Goal: Information Seeking & Learning: Learn about a topic

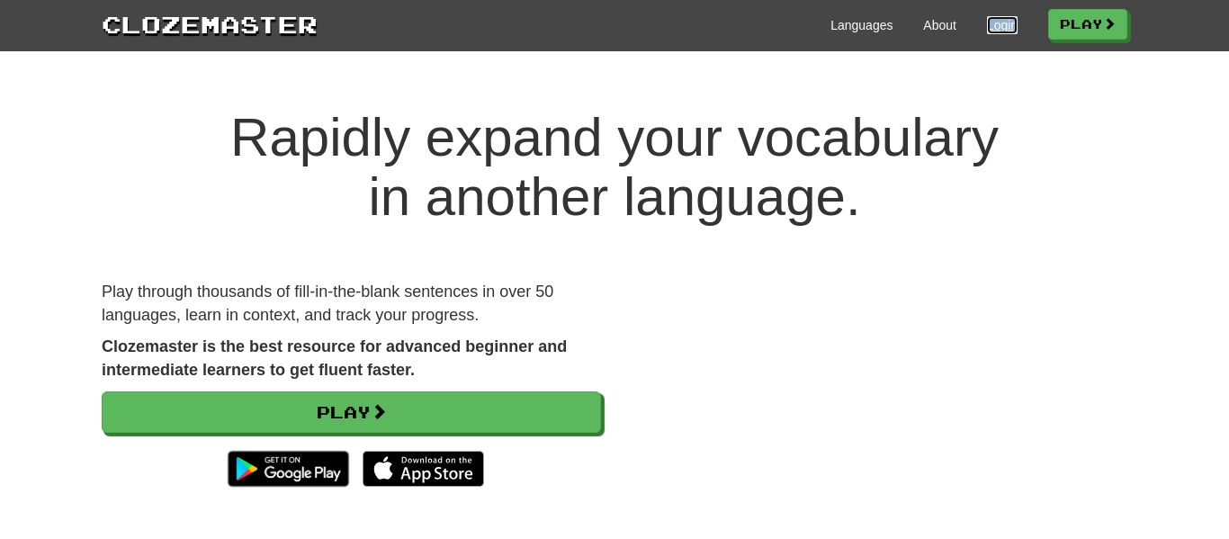
click at [995, 28] on link "Login" at bounding box center [1002, 25] width 31 height 18
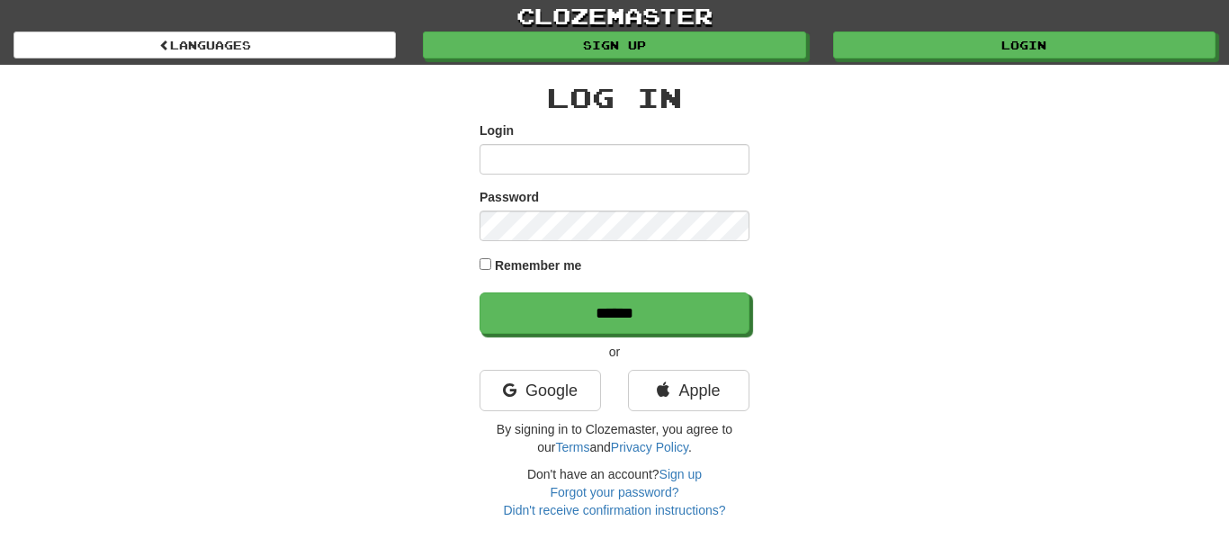
click at [597, 148] on input "Login" at bounding box center [615, 159] width 270 height 31
click at [565, 376] on link "Google" at bounding box center [540, 390] width 121 height 41
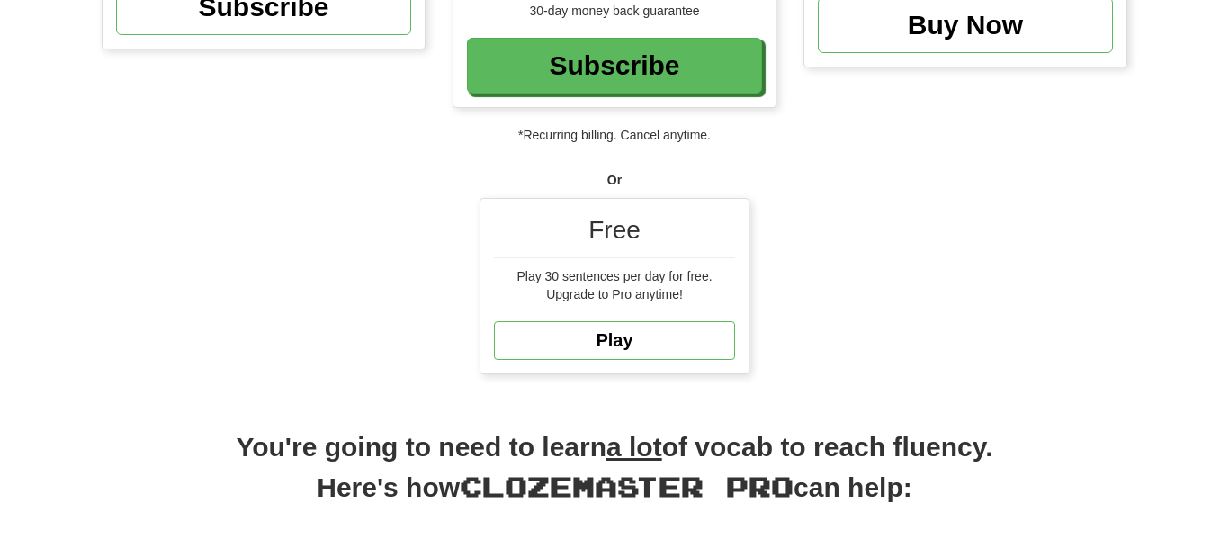
scroll to position [447, 0]
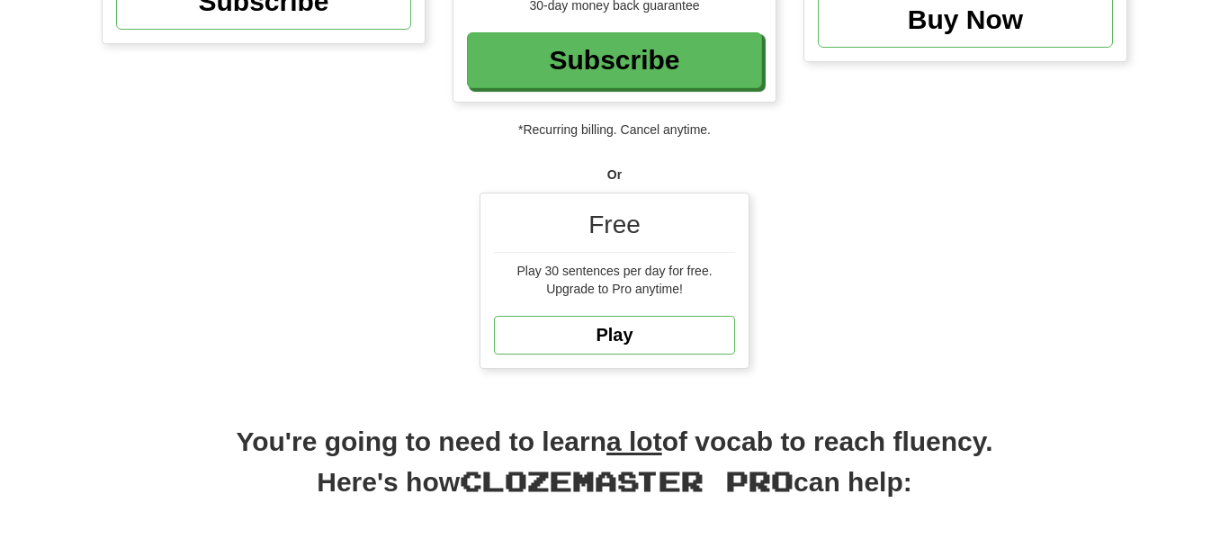
click at [681, 229] on div "Free" at bounding box center [614, 230] width 241 height 46
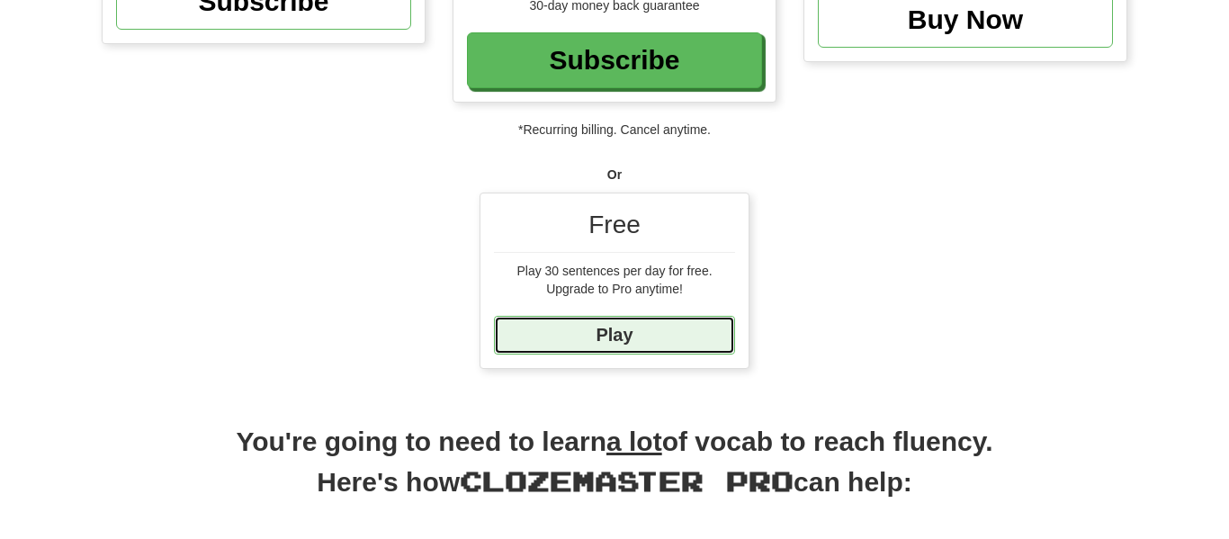
click at [652, 337] on link "Play" at bounding box center [614, 335] width 241 height 39
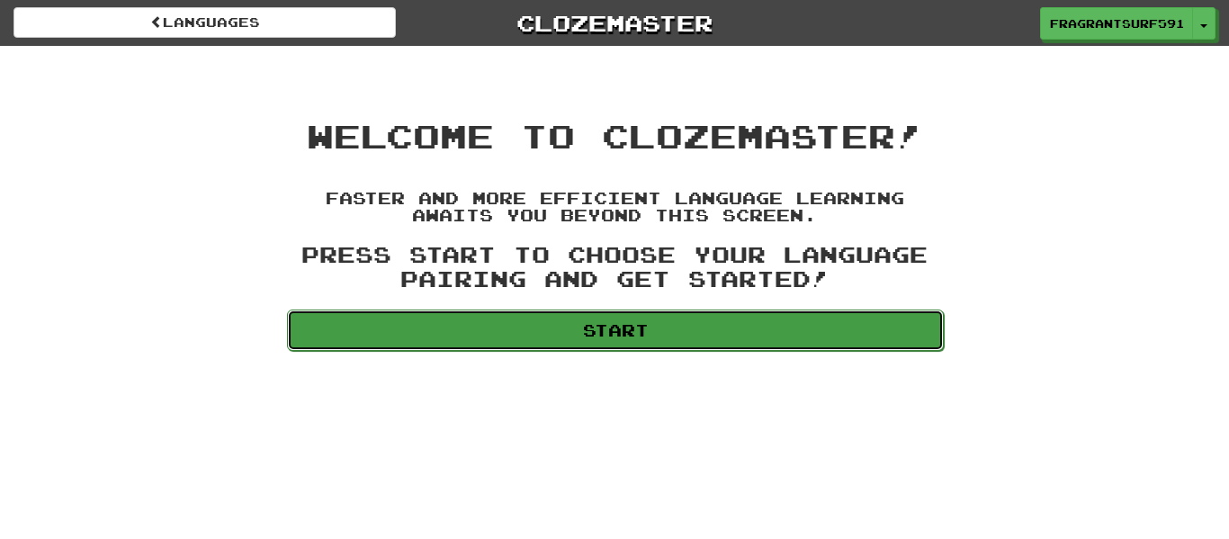
click at [755, 328] on link "Start" at bounding box center [615, 330] width 657 height 41
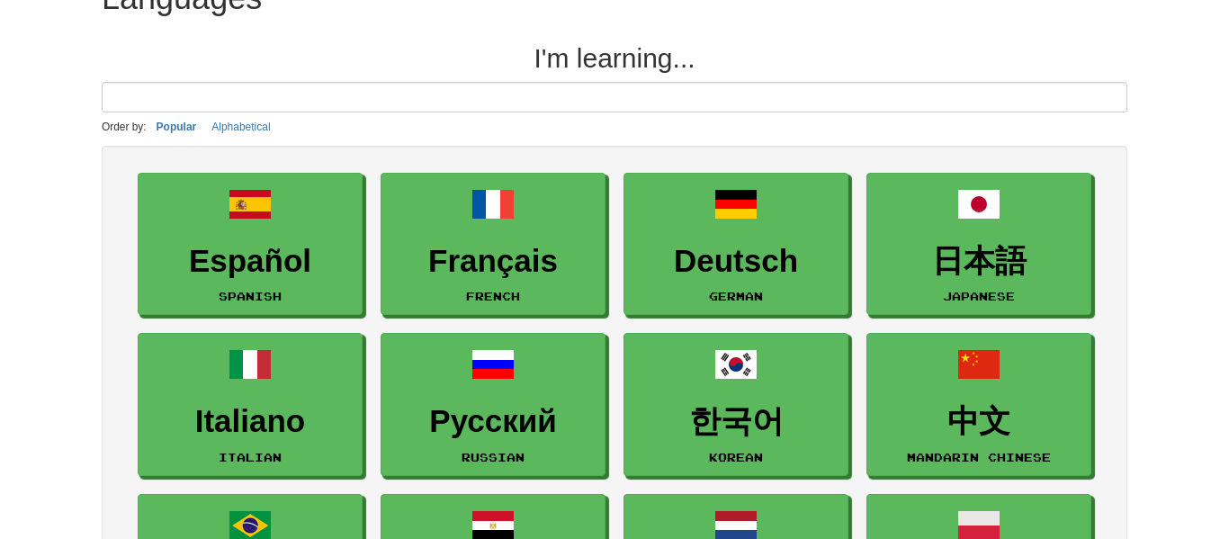
scroll to position [15, 0]
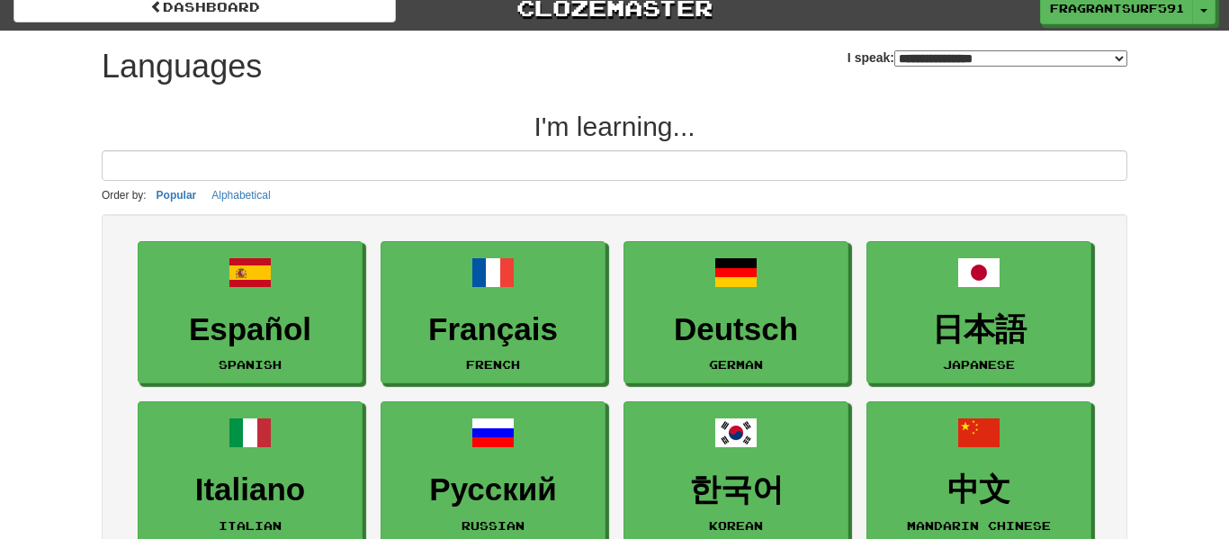
click at [954, 60] on select "**********" at bounding box center [1010, 58] width 233 height 16
click at [894, 50] on select "**********" at bounding box center [1010, 58] width 233 height 16
click at [933, 56] on select "**********" at bounding box center [1010, 58] width 233 height 16
click at [894, 54] on select "**********" at bounding box center [1010, 58] width 233 height 16
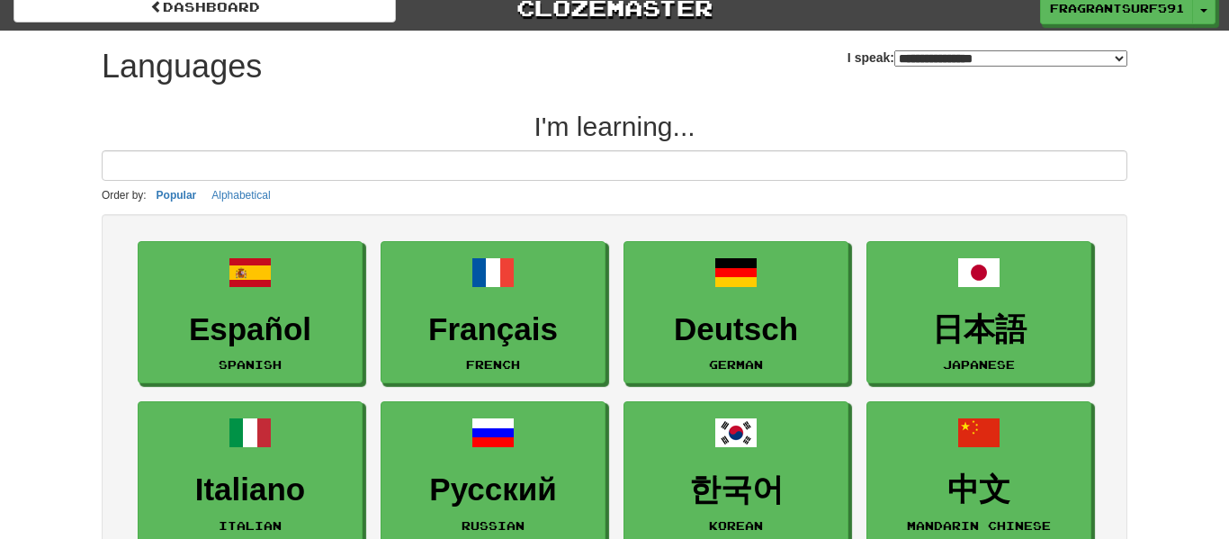
select select "*******"
click at [894, 50] on select "**********" at bounding box center [1010, 58] width 233 height 16
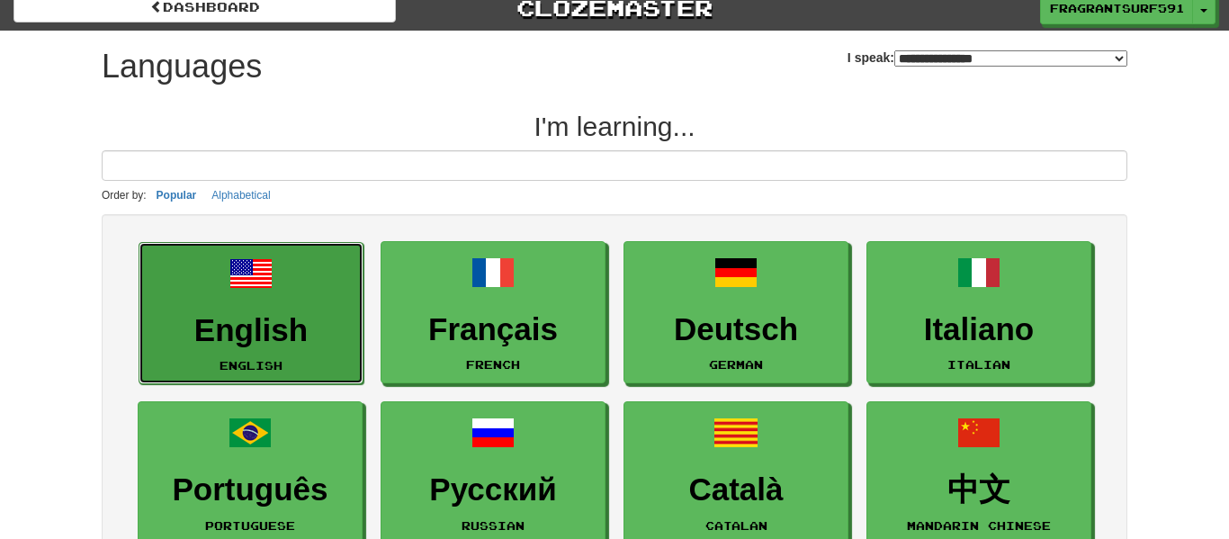
click at [219, 282] on link "English English" at bounding box center [251, 313] width 225 height 143
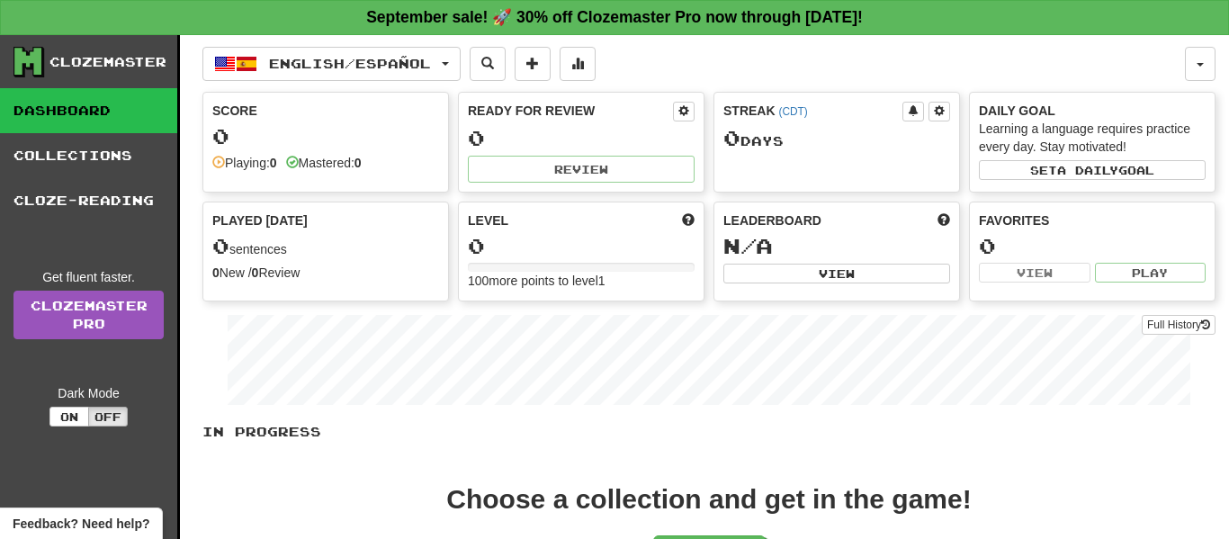
scroll to position [250, 0]
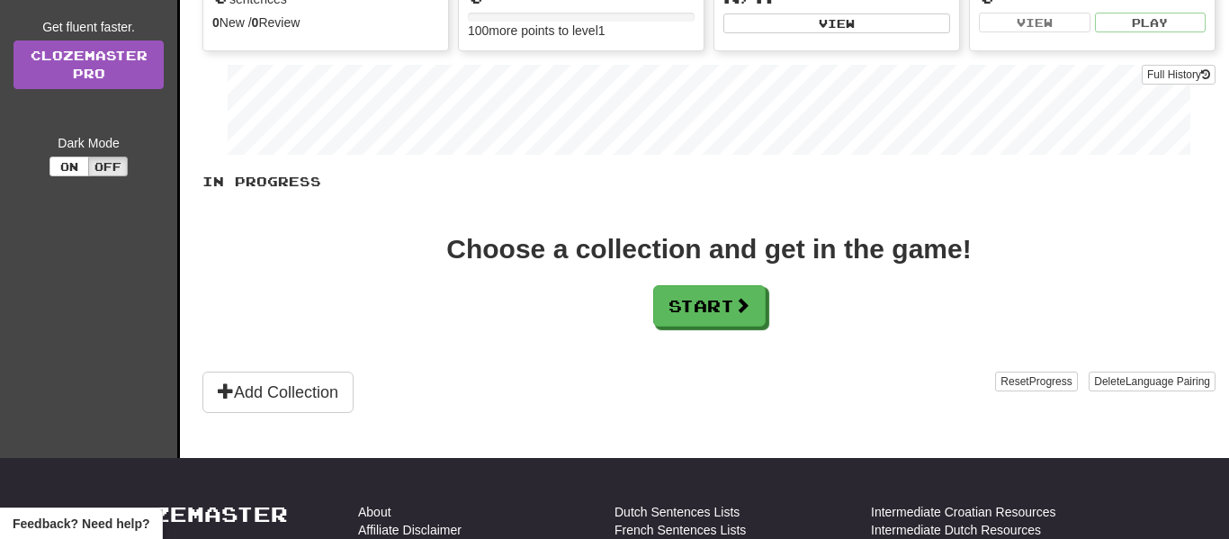
click at [731, 330] on div "In Progress Choose a collection and get in the game! Start Add Collection Reset…" at bounding box center [708, 293] width 1013 height 240
click at [730, 321] on button "Start" at bounding box center [710, 306] width 112 height 41
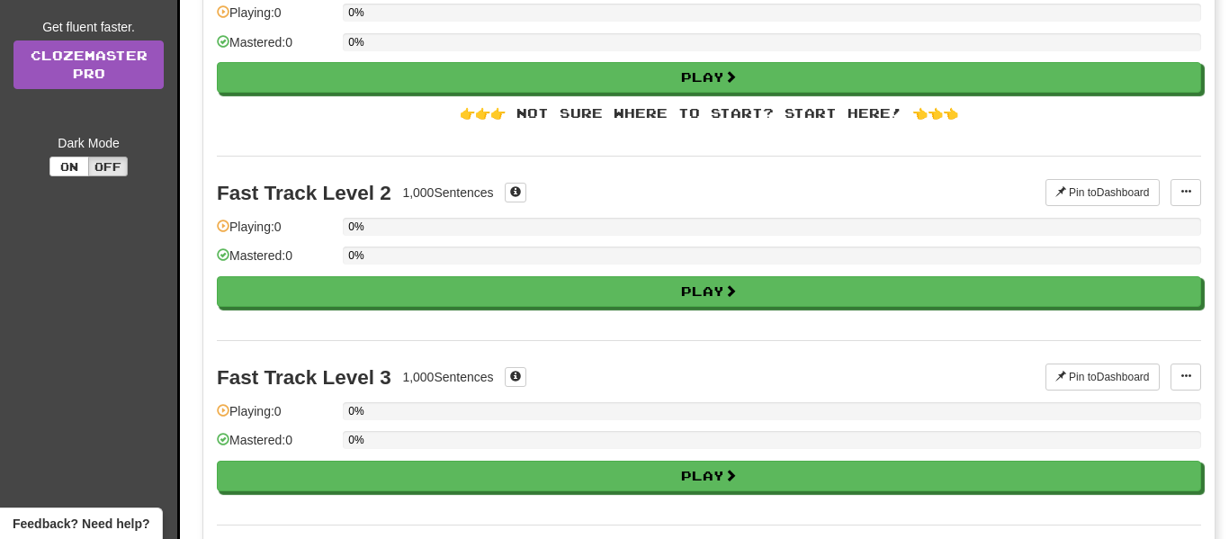
scroll to position [0, 0]
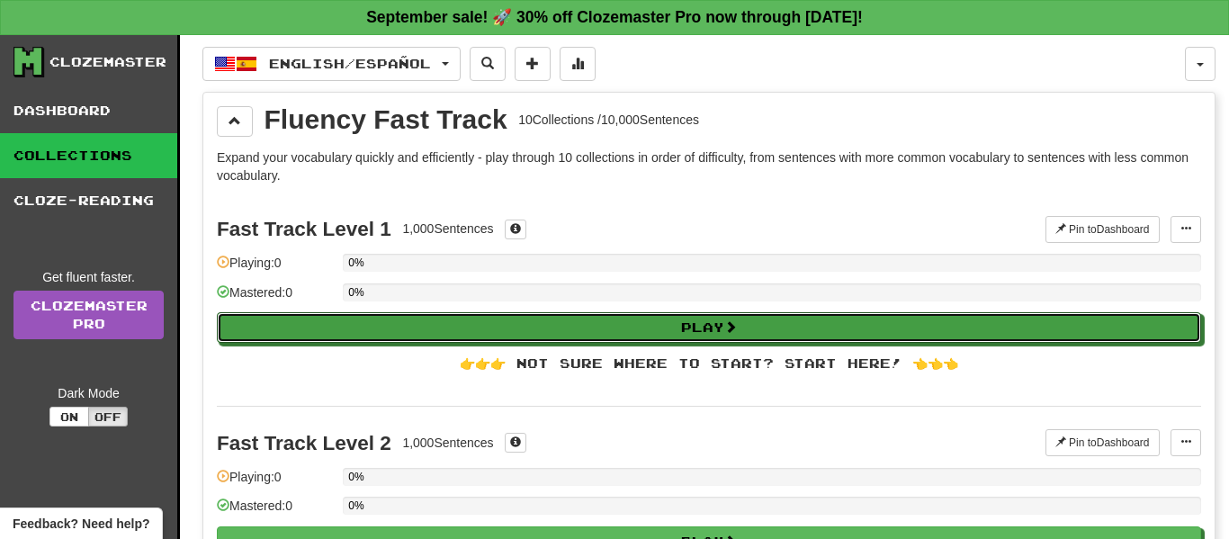
click at [730, 321] on span at bounding box center [730, 326] width 13 height 13
select select "**"
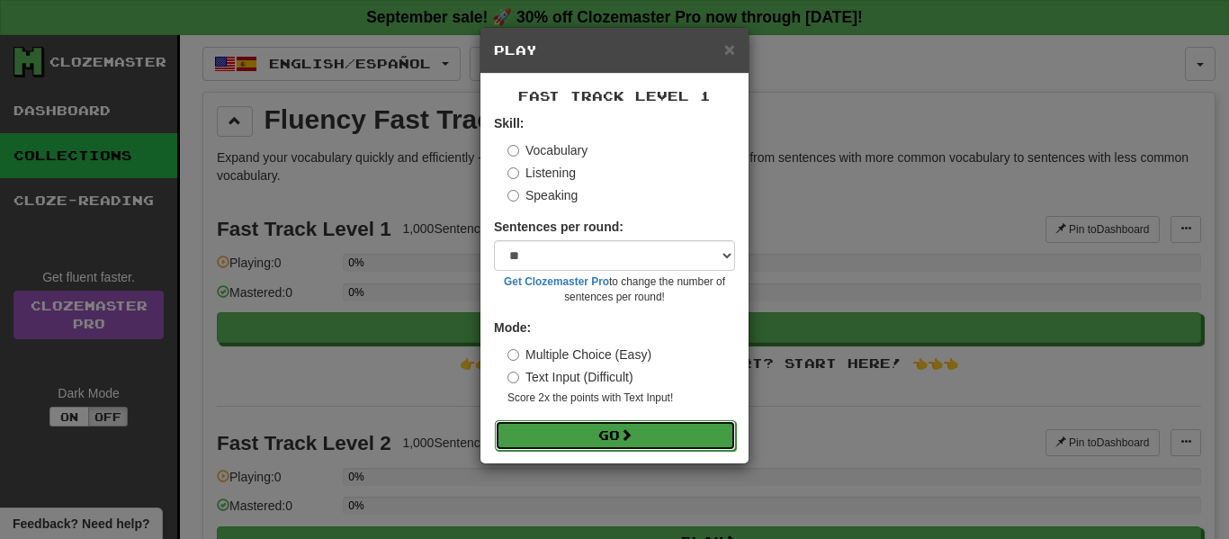
click at [686, 433] on button "Go" at bounding box center [615, 435] width 241 height 31
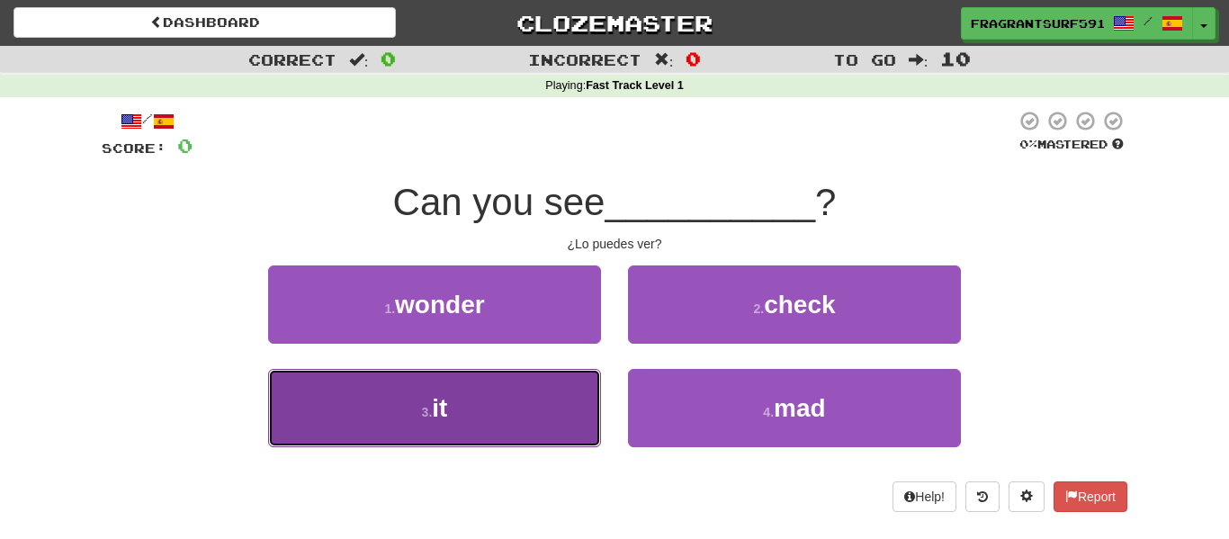
click at [430, 381] on button "3 . it" at bounding box center [434, 408] width 333 height 78
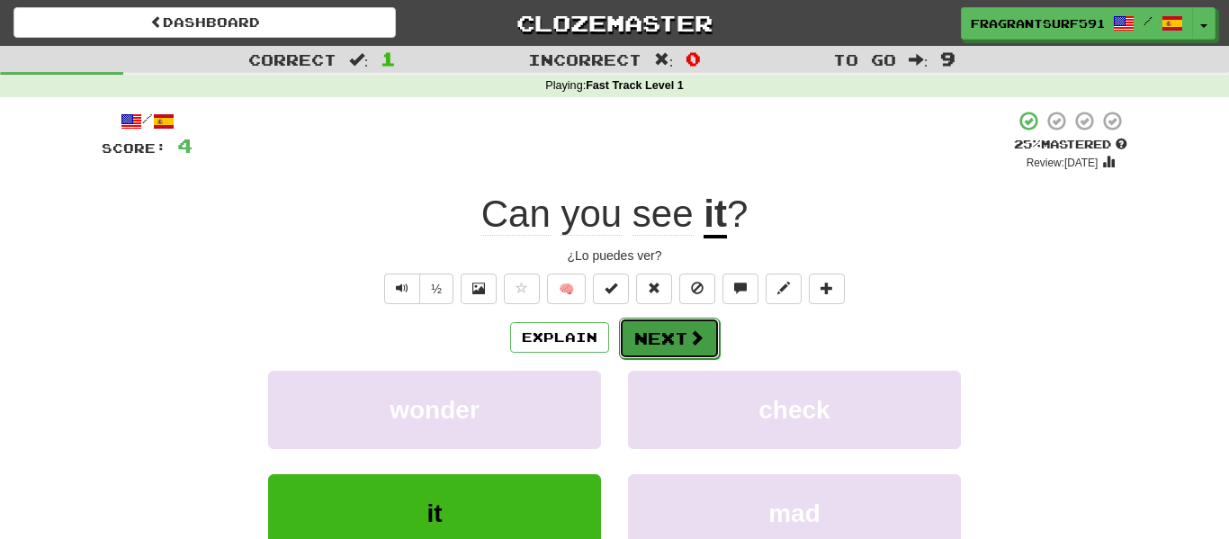
click at [633, 337] on button "Next" at bounding box center [669, 338] width 101 height 41
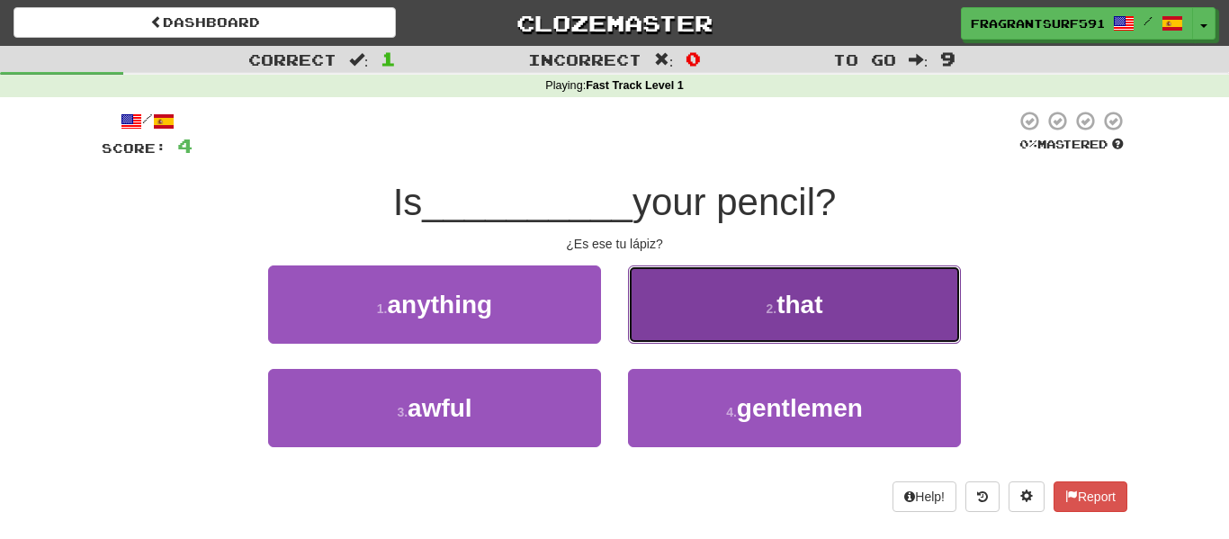
click at [672, 319] on button "2 . that" at bounding box center [794, 304] width 333 height 78
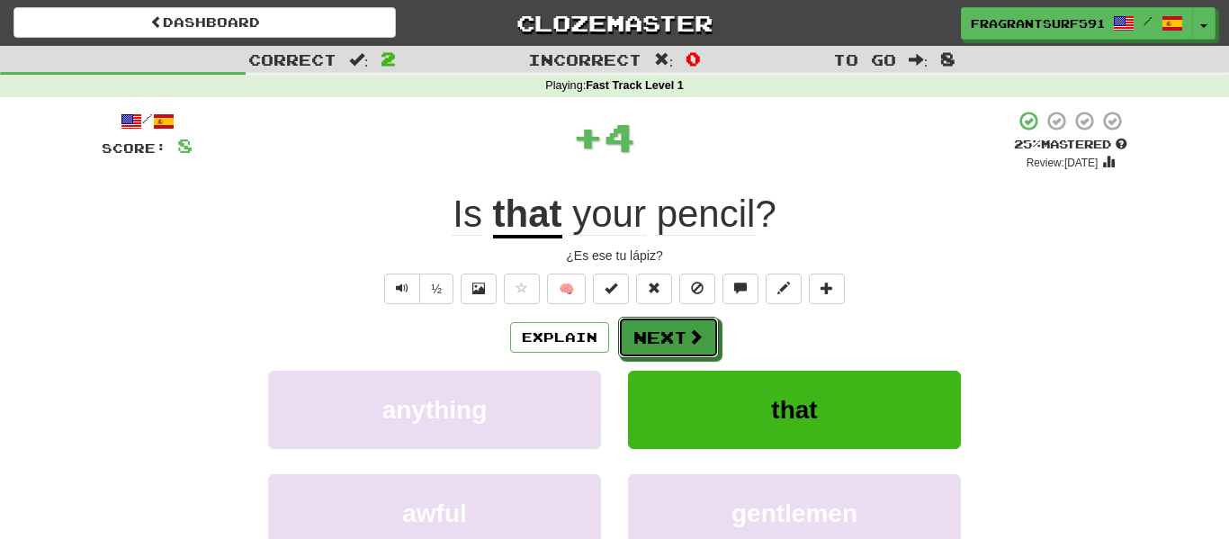
click at [672, 319] on button "Next" at bounding box center [668, 337] width 101 height 41
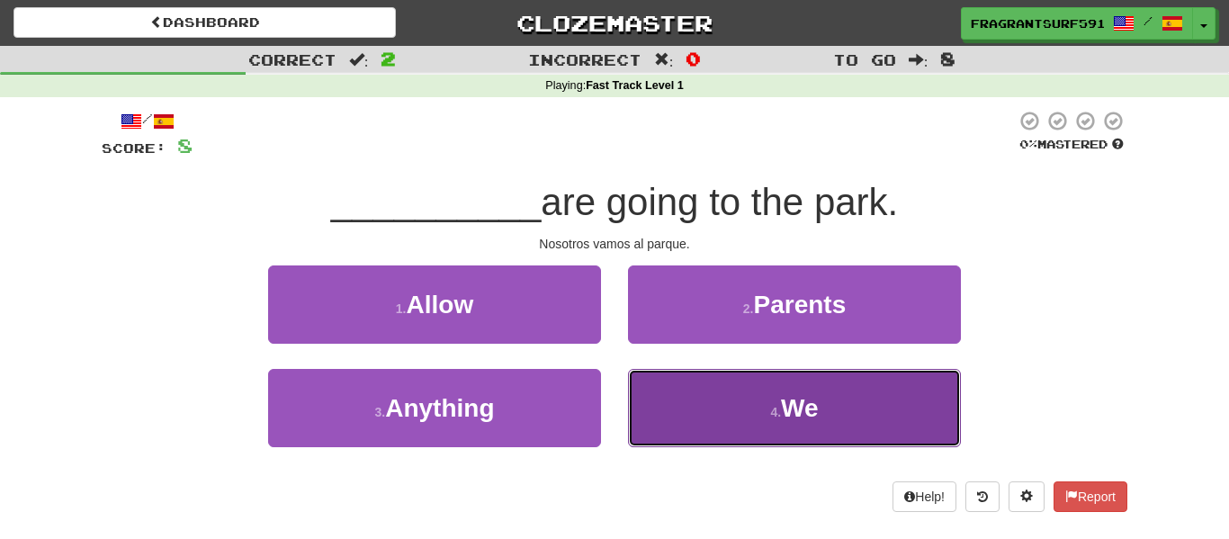
click at [712, 419] on button "4 . We" at bounding box center [794, 408] width 333 height 78
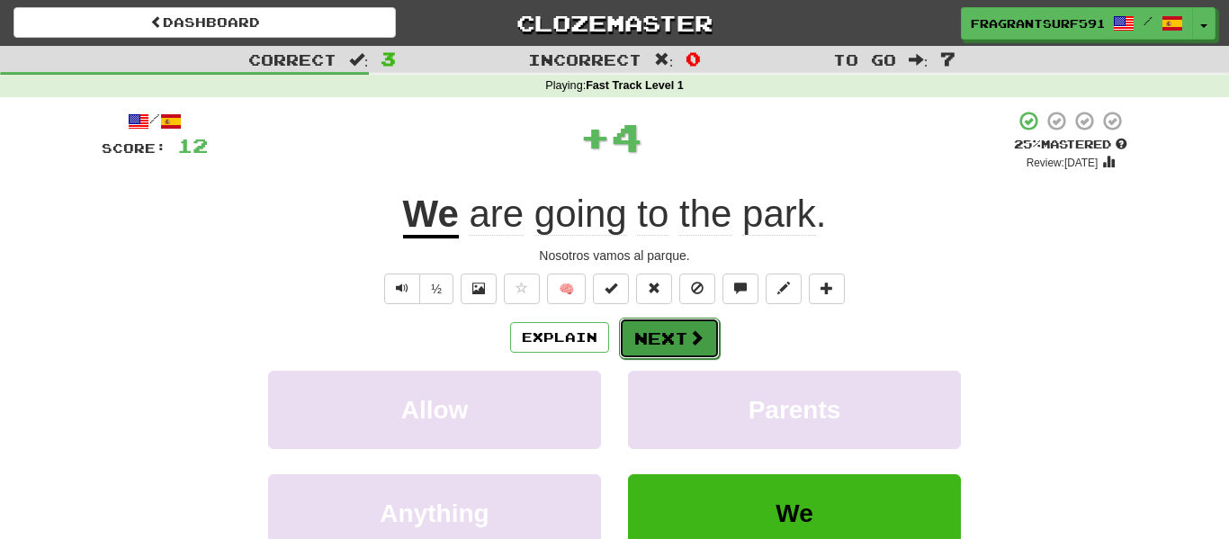
click at [651, 318] on button "Next" at bounding box center [669, 338] width 101 height 41
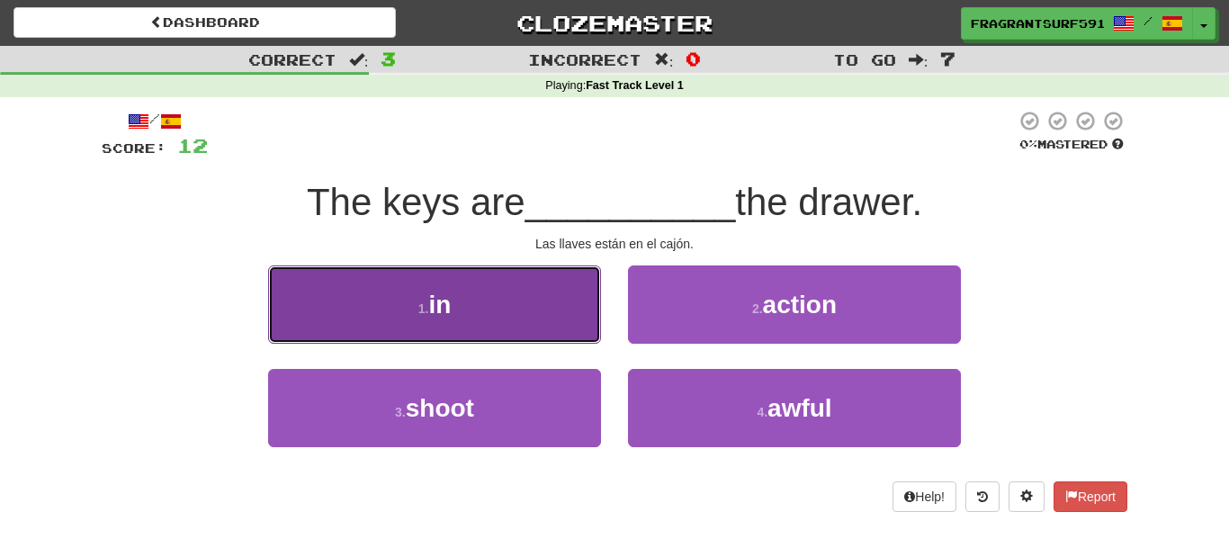
click at [561, 330] on button "1 . in" at bounding box center [434, 304] width 333 height 78
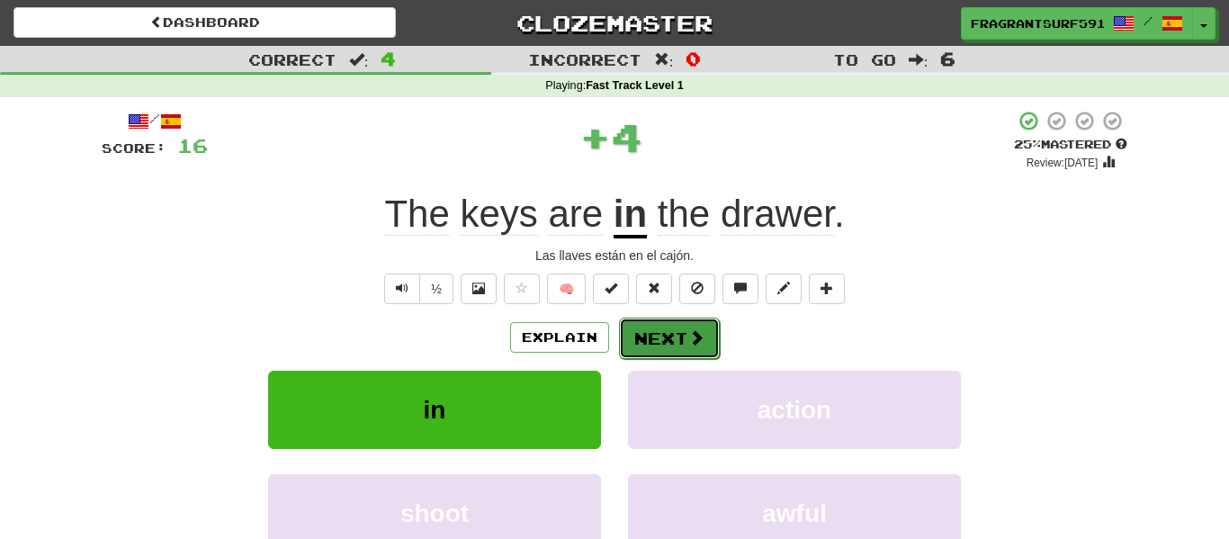
click at [648, 336] on button "Next" at bounding box center [669, 338] width 101 height 41
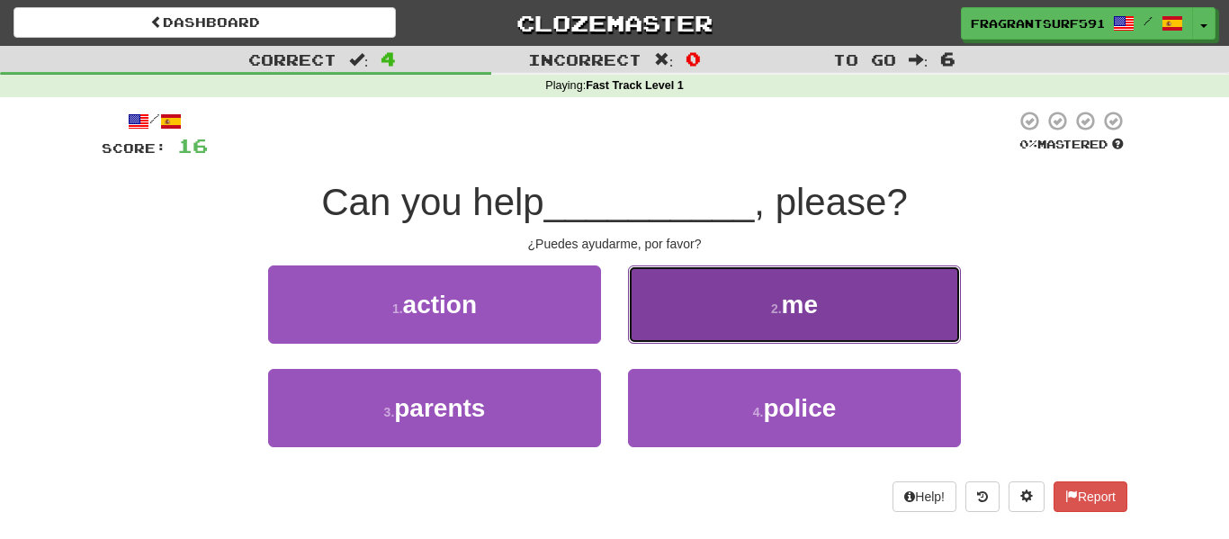
click at [695, 284] on button "2 . me" at bounding box center [794, 304] width 333 height 78
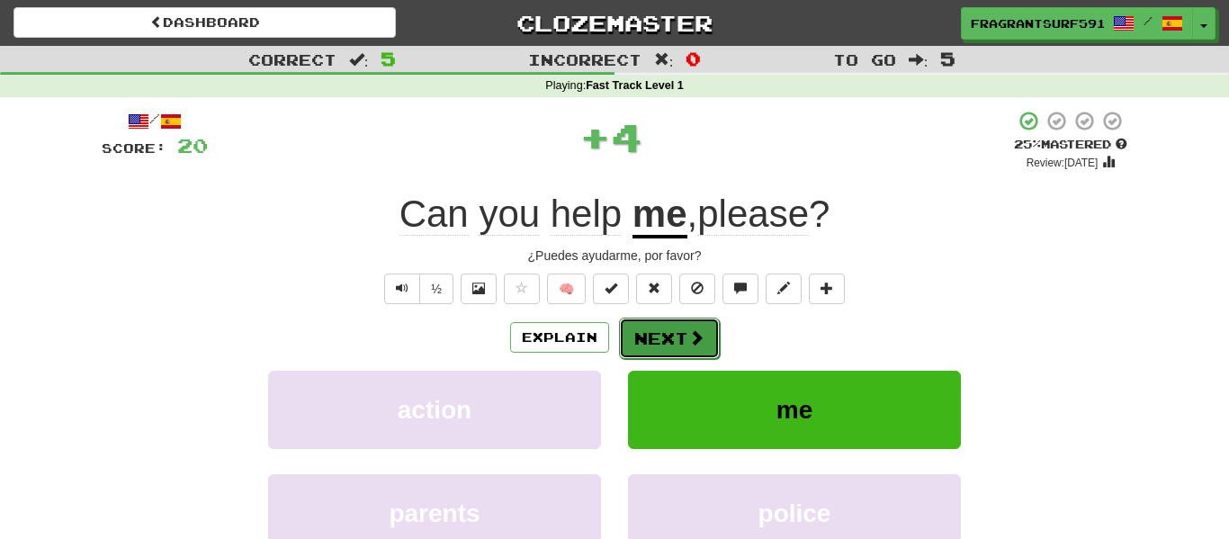
click at [677, 328] on button "Next" at bounding box center [669, 338] width 101 height 41
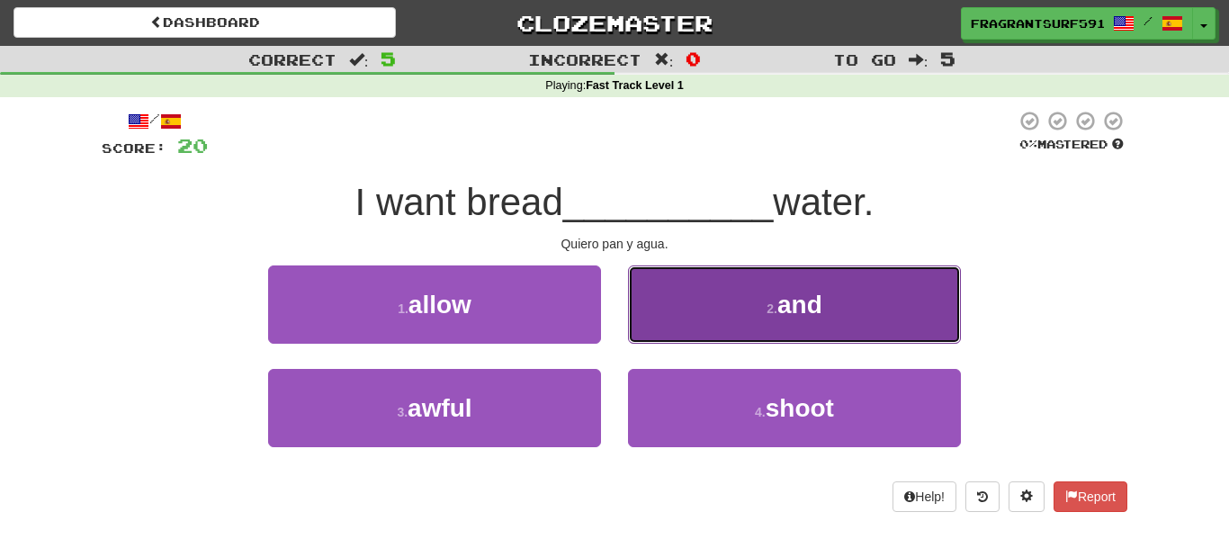
click at [655, 274] on button "2 . and" at bounding box center [794, 304] width 333 height 78
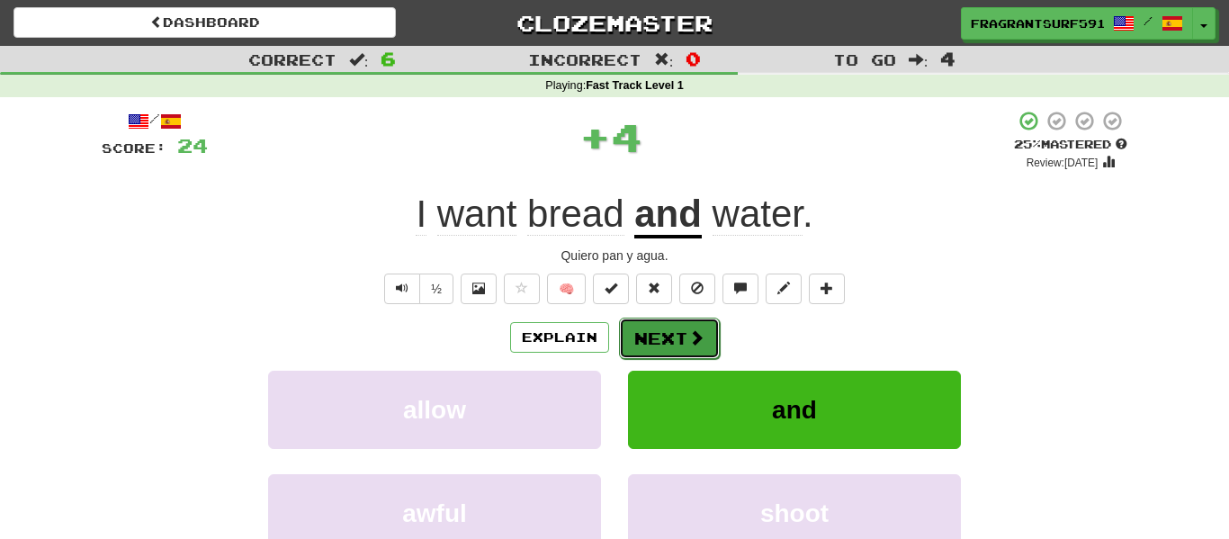
click at [665, 322] on button "Next" at bounding box center [669, 338] width 101 height 41
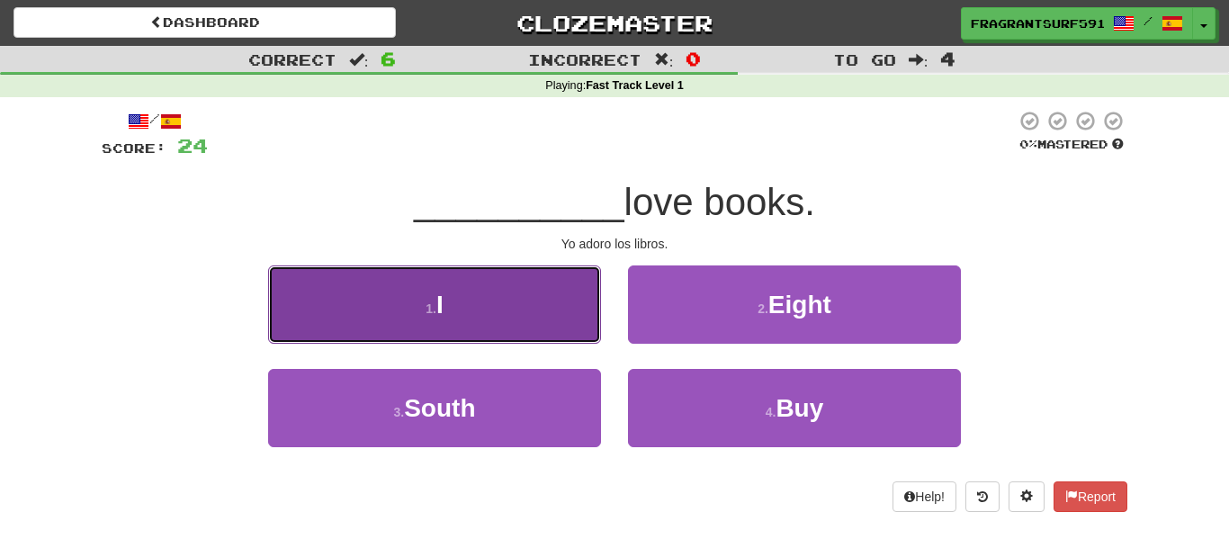
click at [570, 323] on button "1 . I" at bounding box center [434, 304] width 333 height 78
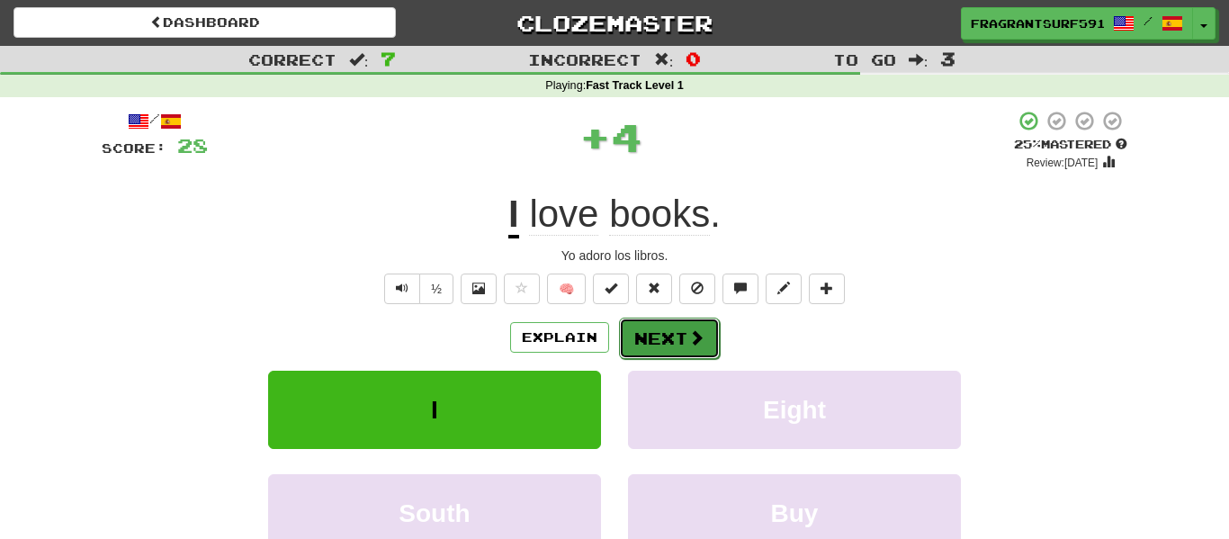
click at [650, 335] on button "Next" at bounding box center [669, 338] width 101 height 41
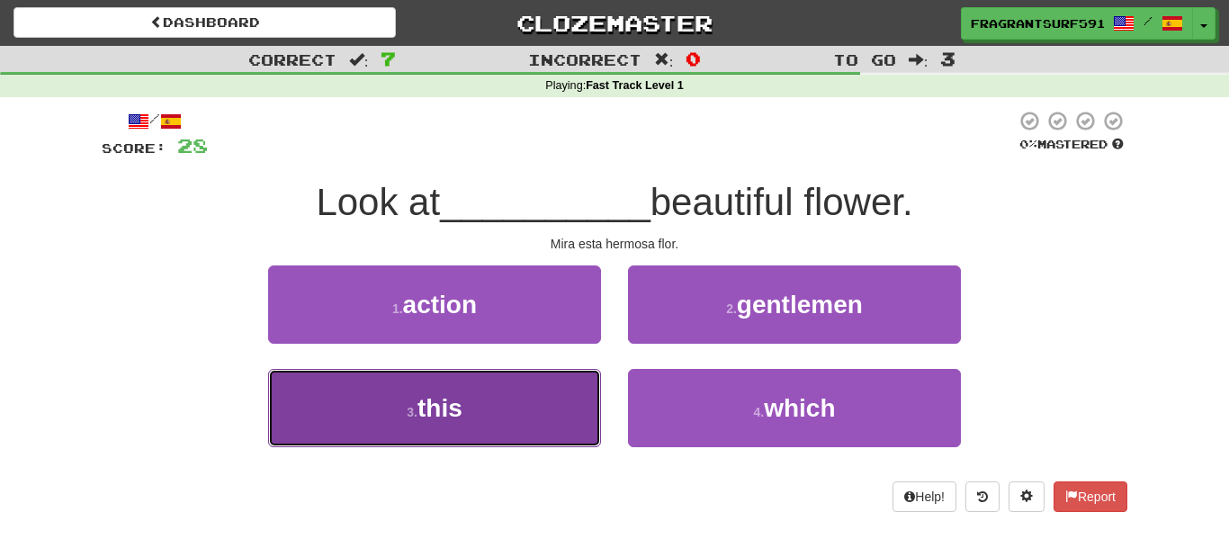
click at [552, 398] on button "3 . this" at bounding box center [434, 408] width 333 height 78
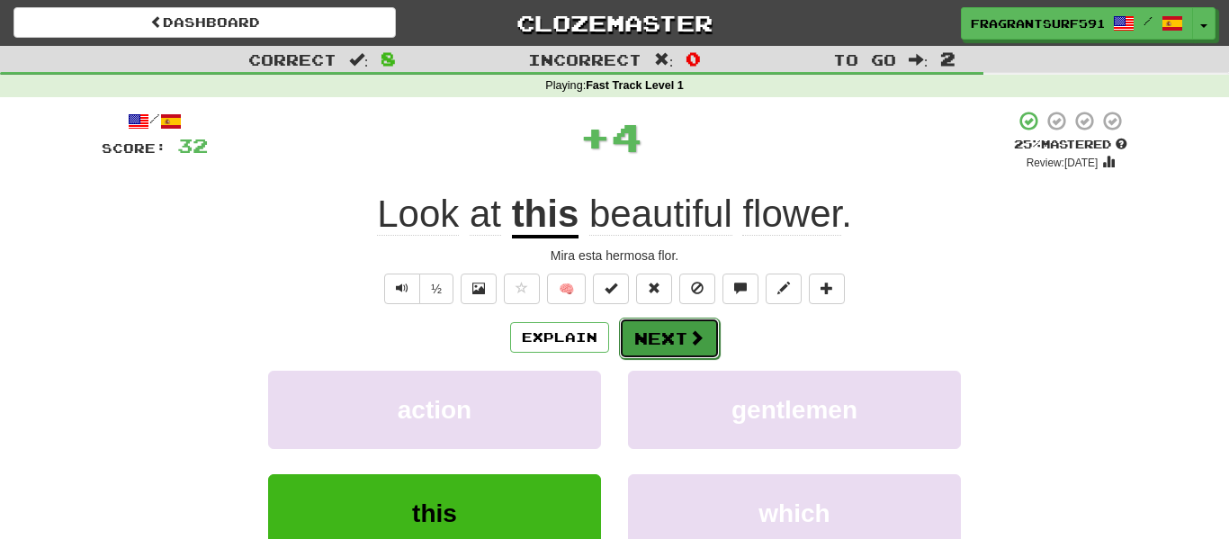
click at [647, 331] on button "Next" at bounding box center [669, 338] width 101 height 41
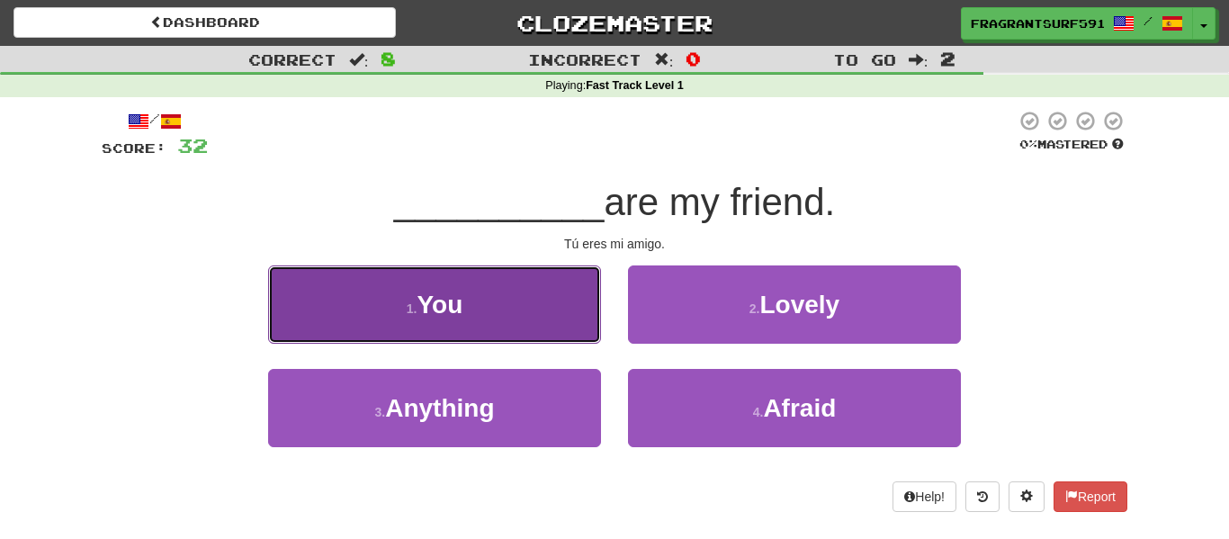
click at [535, 310] on button "1 . You" at bounding box center [434, 304] width 333 height 78
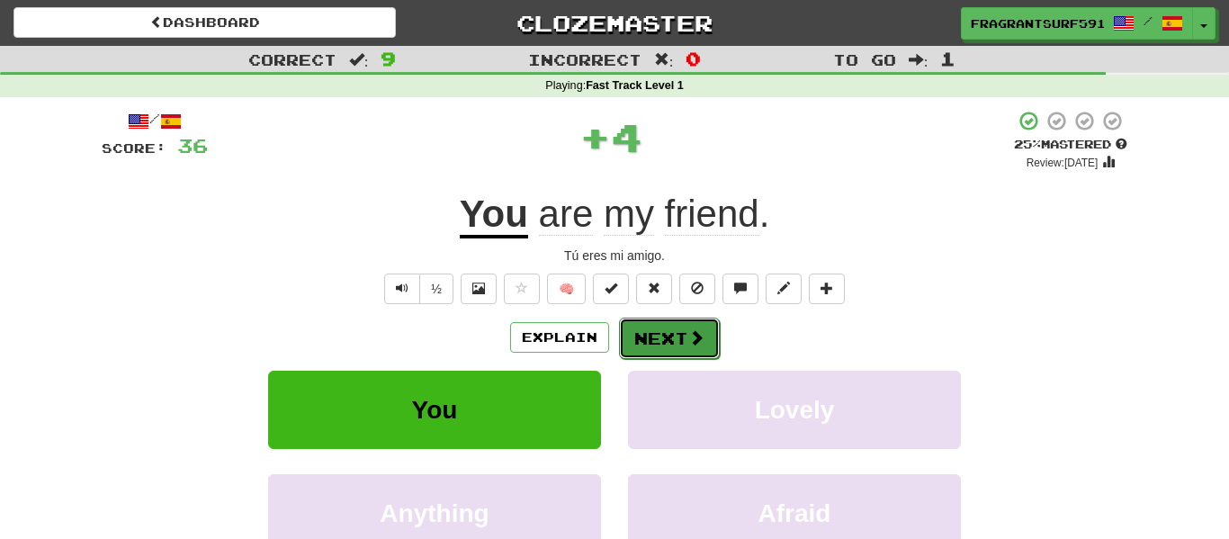
click at [646, 333] on button "Next" at bounding box center [669, 338] width 101 height 41
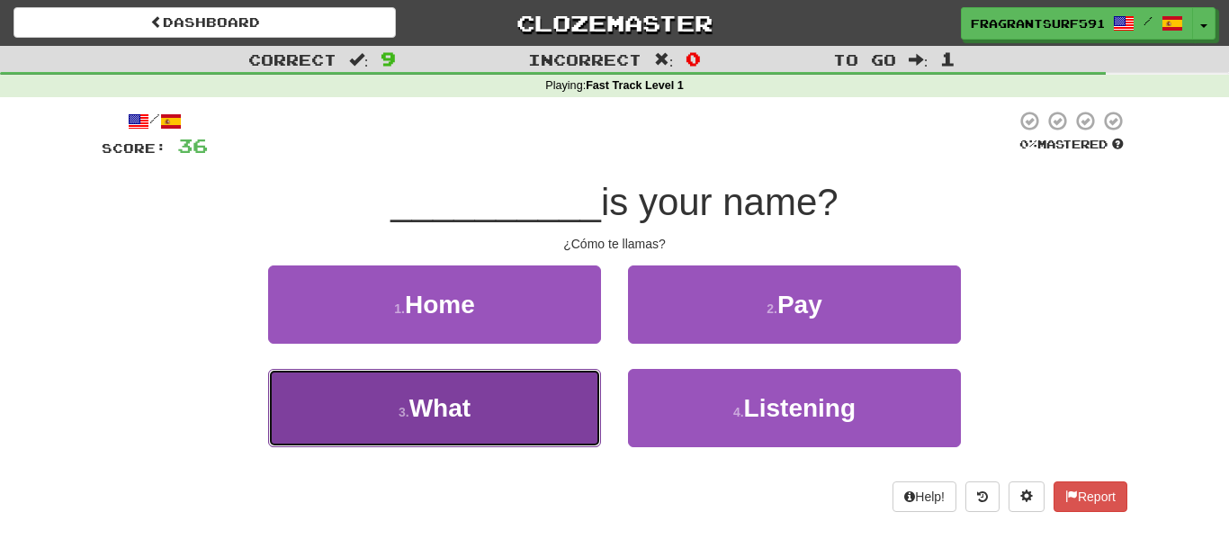
click at [577, 396] on button "3 . What" at bounding box center [434, 408] width 333 height 78
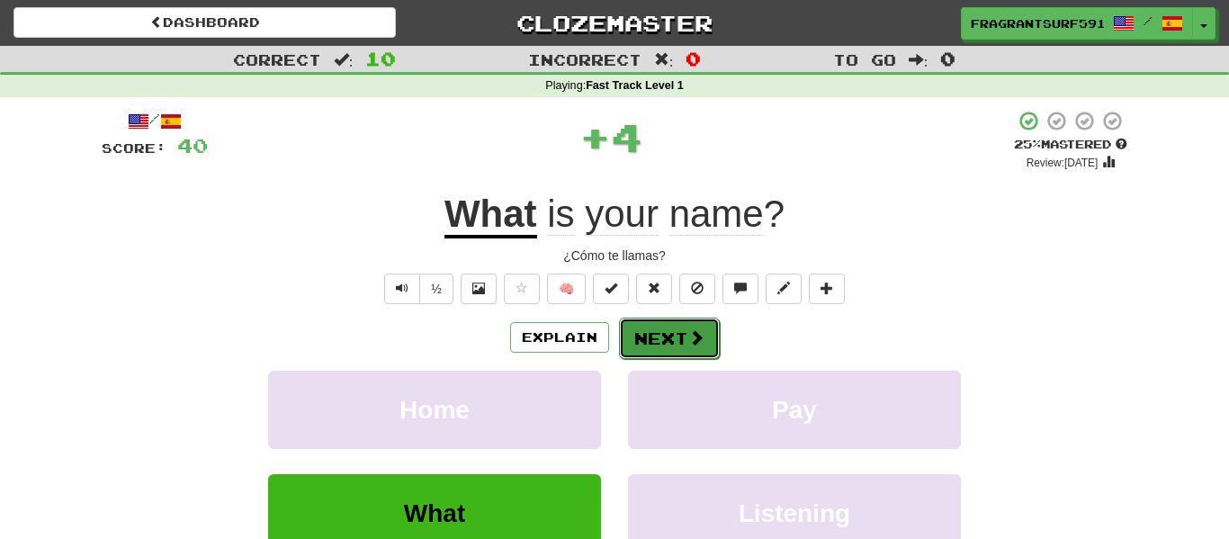
click at [669, 322] on button "Next" at bounding box center [669, 338] width 101 height 41
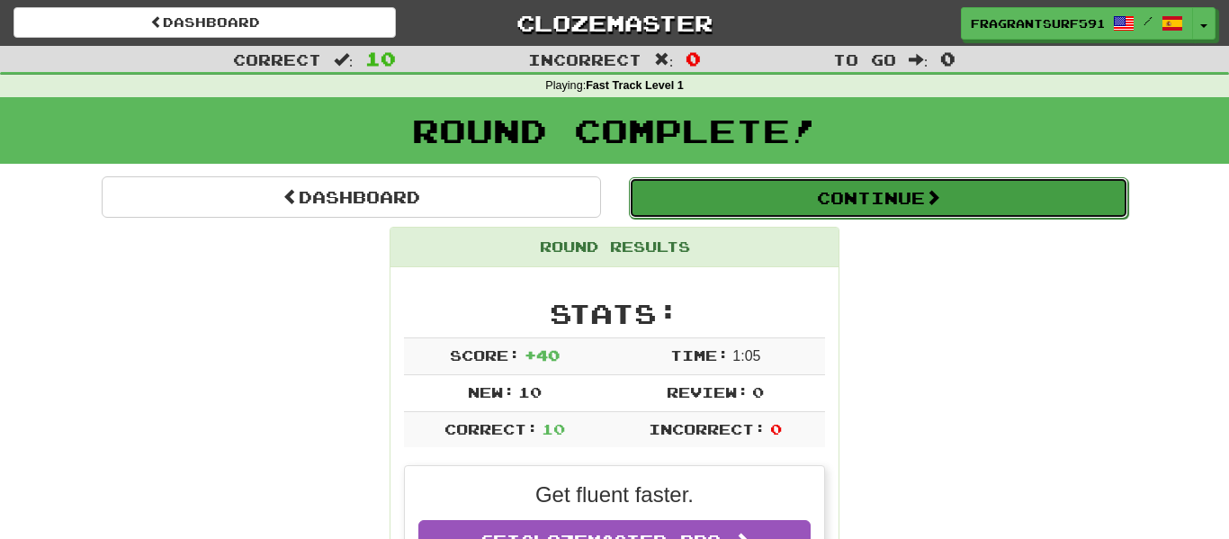
click at [941, 191] on span at bounding box center [933, 197] width 16 height 16
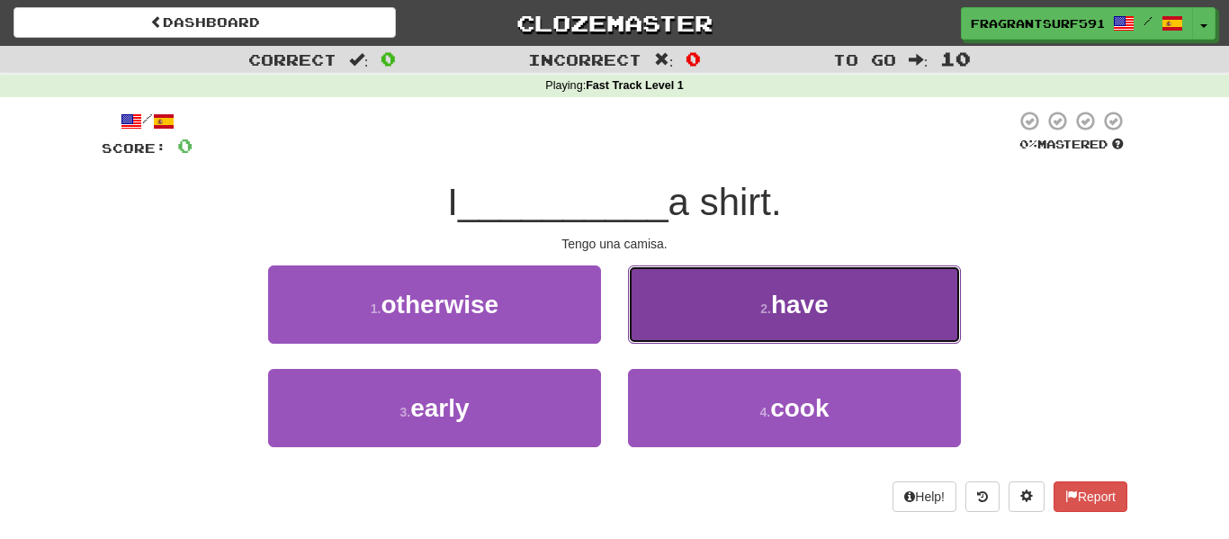
click at [905, 266] on button "2 . have" at bounding box center [794, 304] width 333 height 78
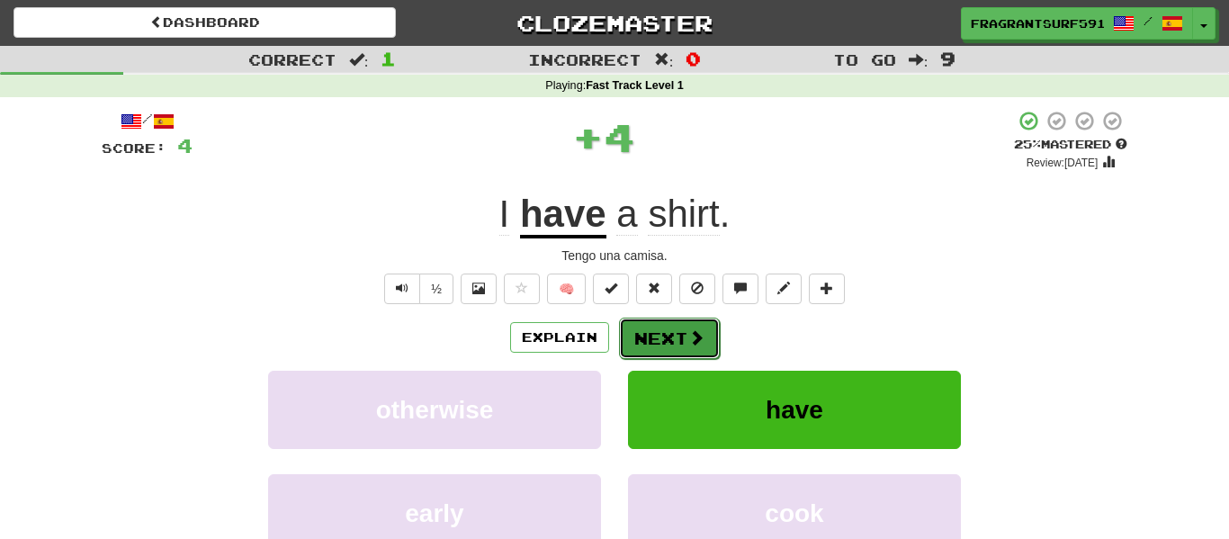
click at [690, 329] on span at bounding box center [696, 337] width 16 height 16
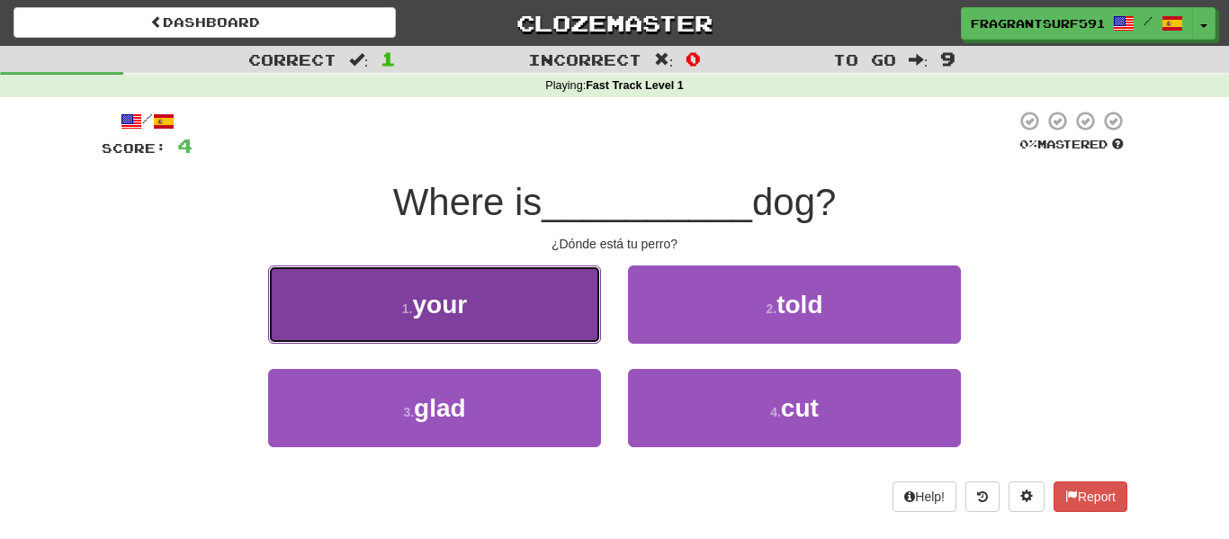
click at [511, 300] on button "1 . your" at bounding box center [434, 304] width 333 height 78
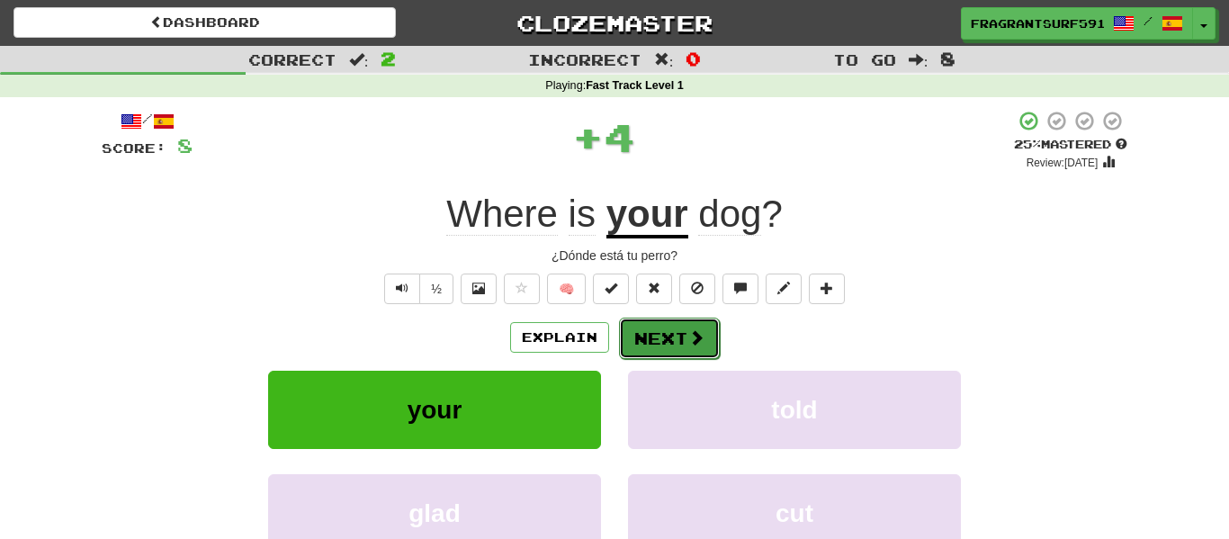
click at [644, 331] on button "Next" at bounding box center [669, 338] width 101 height 41
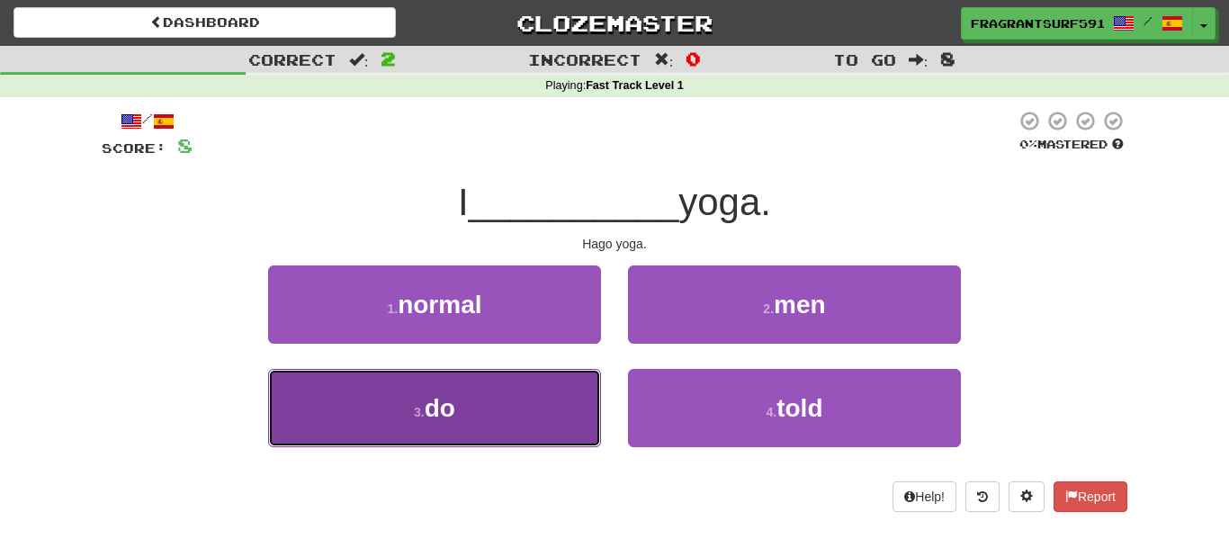
click at [570, 390] on button "3 . do" at bounding box center [434, 408] width 333 height 78
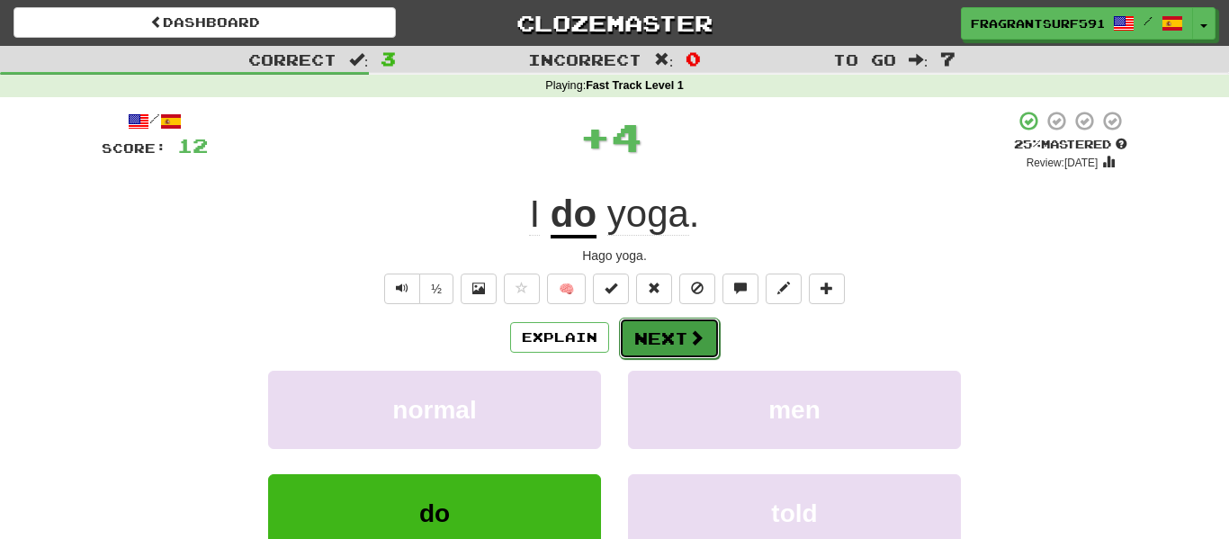
click at [632, 339] on button "Next" at bounding box center [669, 338] width 101 height 41
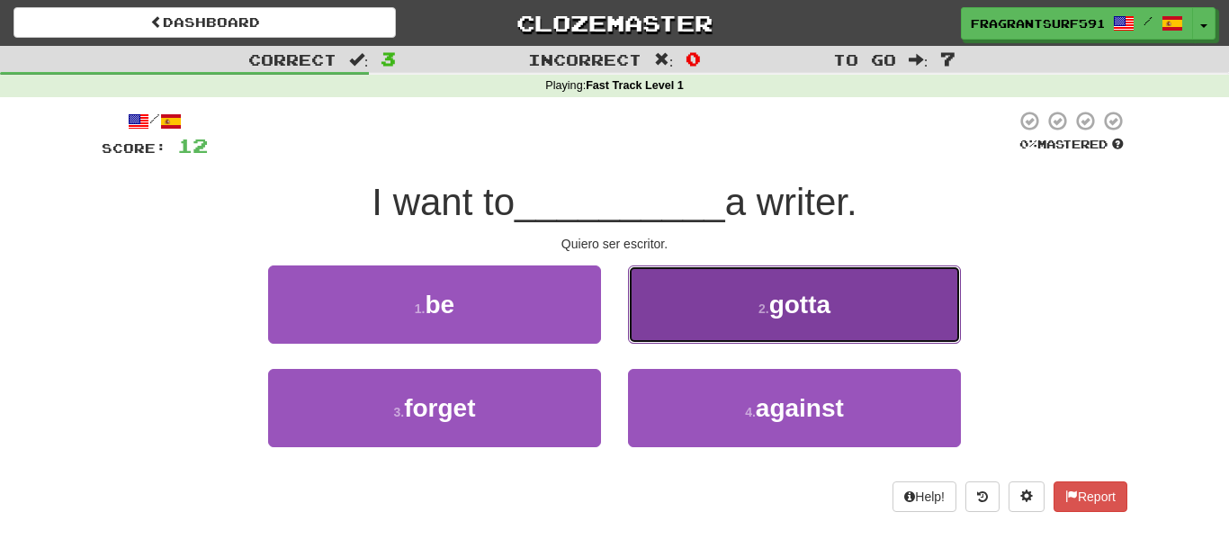
click at [662, 316] on button "2 . gotta" at bounding box center [794, 304] width 333 height 78
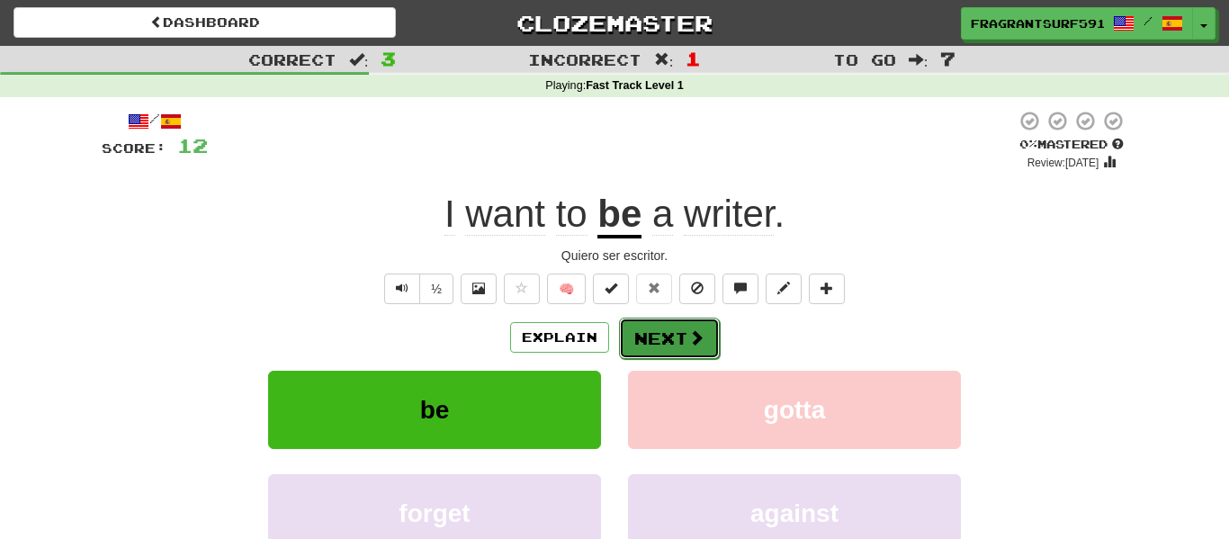
click at [663, 326] on button "Next" at bounding box center [669, 338] width 101 height 41
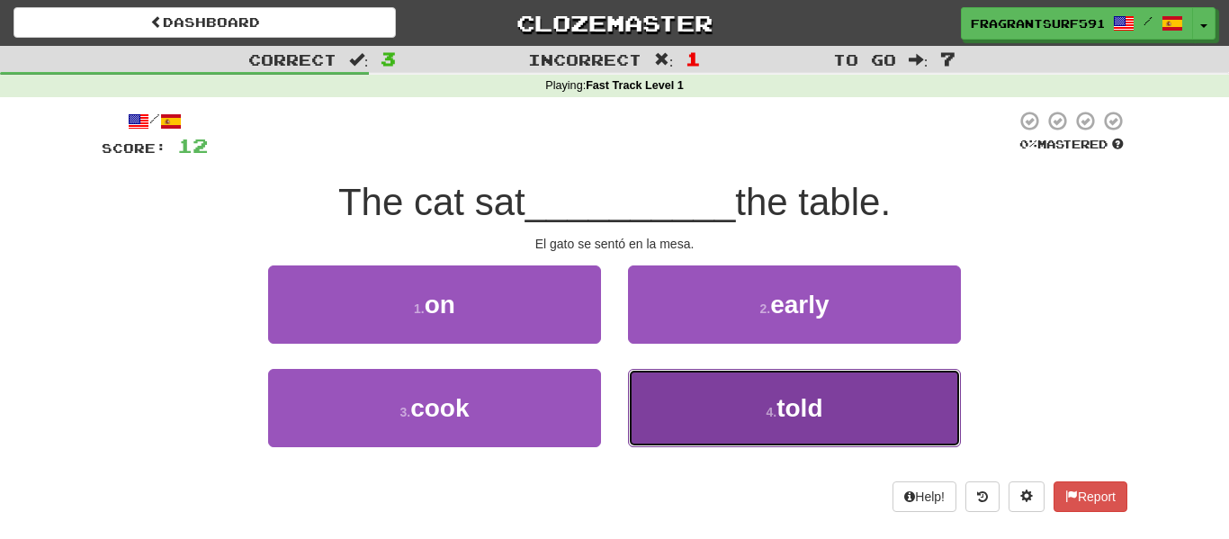
click at [716, 402] on button "4 . told" at bounding box center [794, 408] width 333 height 78
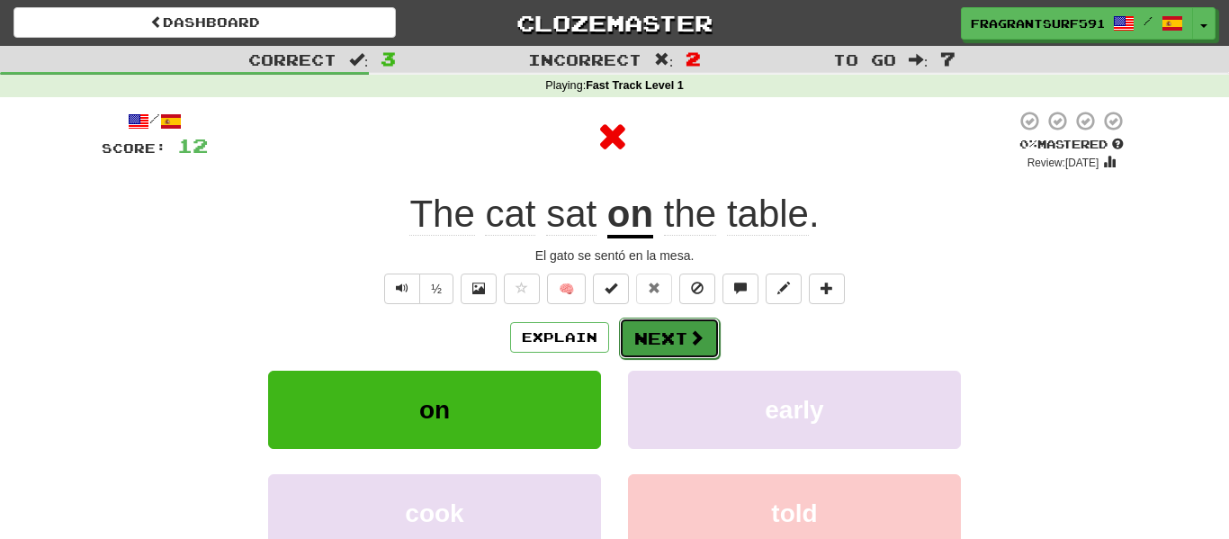
click at [686, 319] on button "Next" at bounding box center [669, 338] width 101 height 41
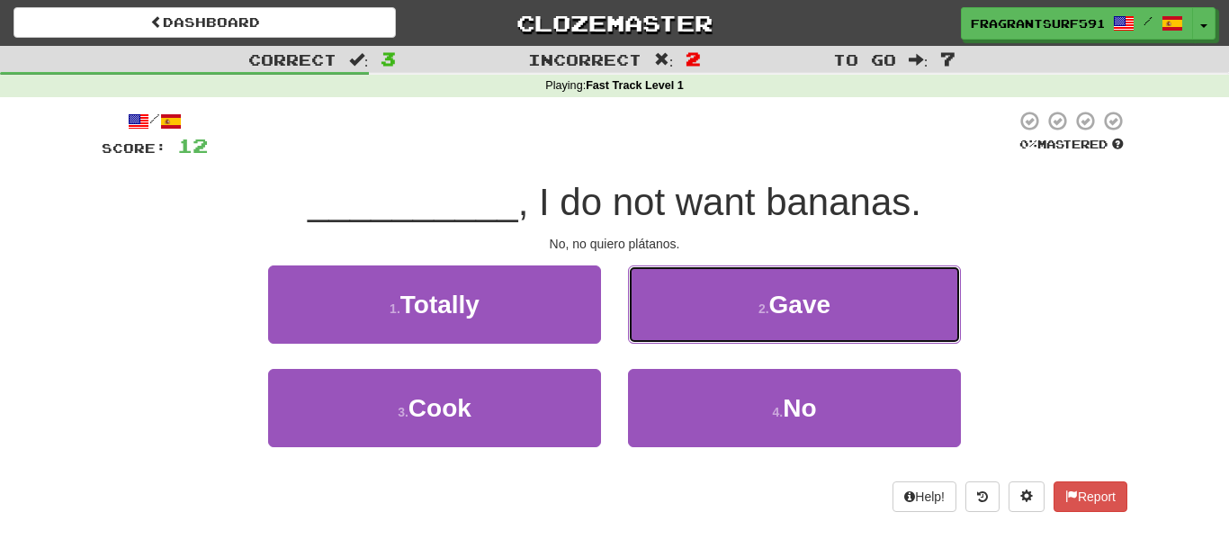
click at [686, 319] on button "2 . Gave" at bounding box center [794, 304] width 333 height 78
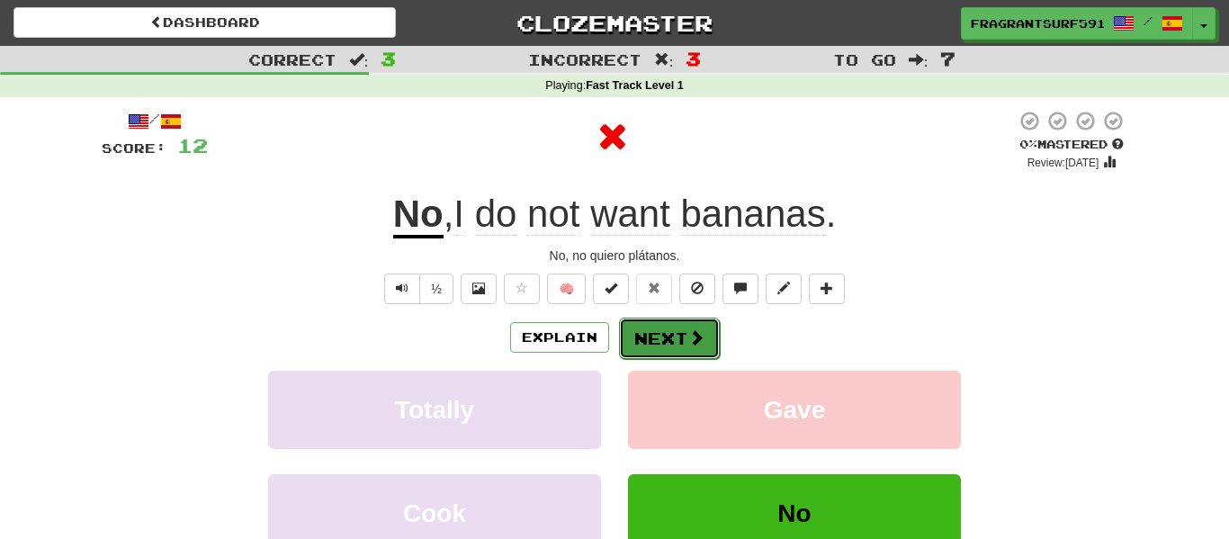
click at [685, 319] on button "Next" at bounding box center [669, 338] width 101 height 41
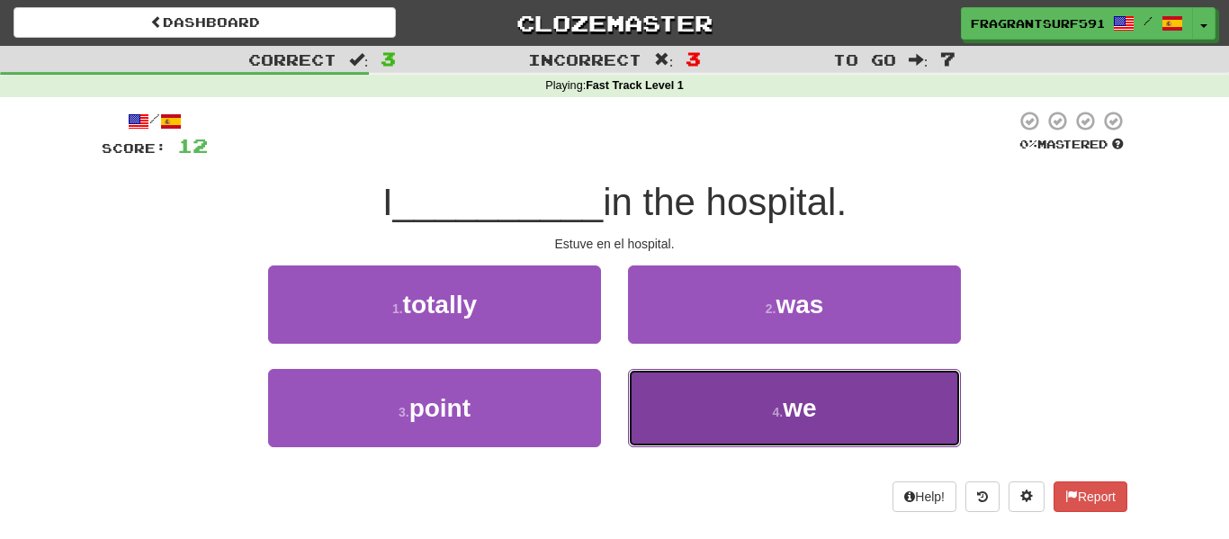
click at [708, 388] on button "4 . we" at bounding box center [794, 408] width 333 height 78
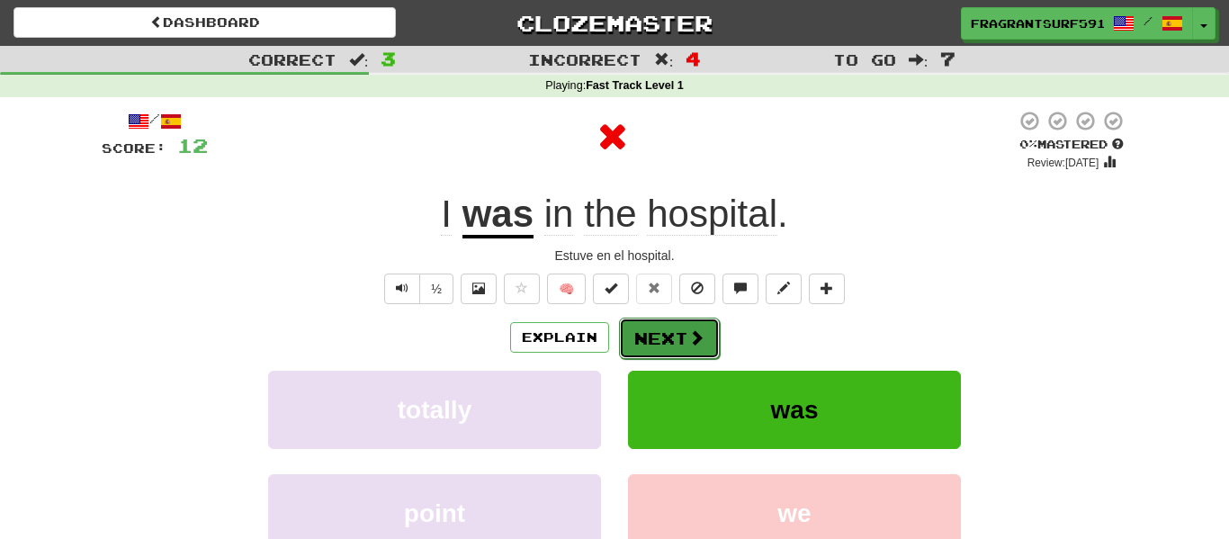
click at [688, 350] on button "Next" at bounding box center [669, 338] width 101 height 41
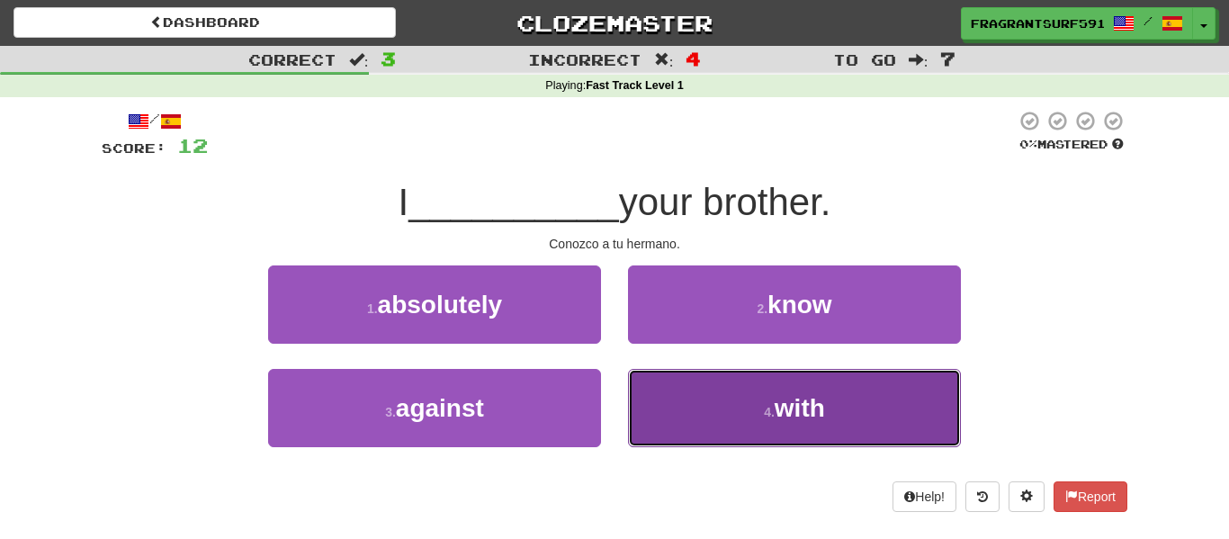
click at [672, 431] on button "4 . with" at bounding box center [794, 408] width 333 height 78
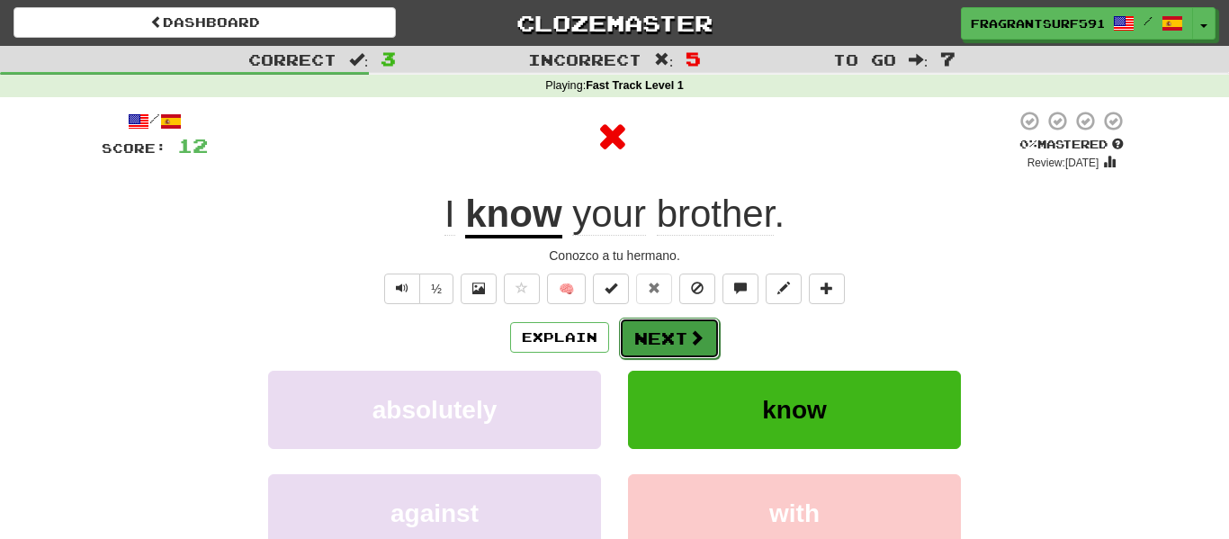
click at [669, 337] on button "Next" at bounding box center [669, 338] width 101 height 41
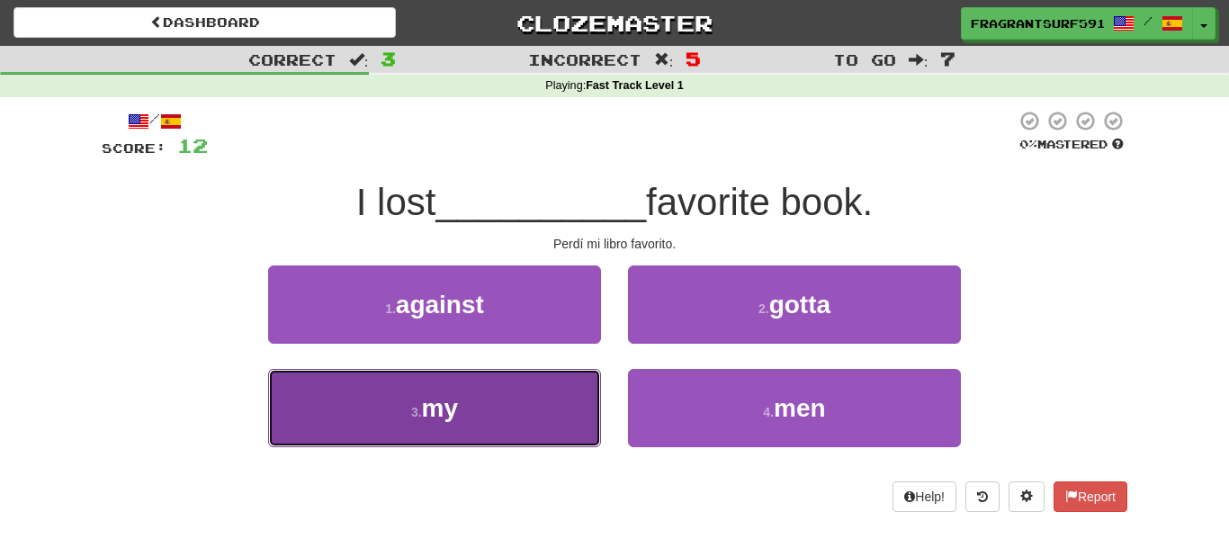
click at [522, 400] on button "3 . my" at bounding box center [434, 408] width 333 height 78
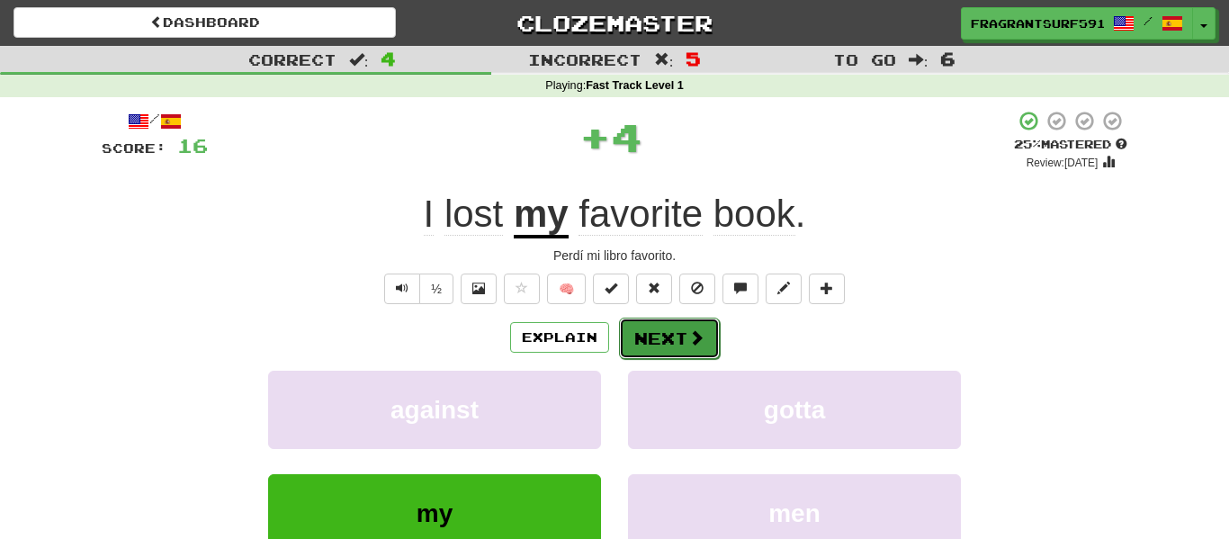
click at [661, 333] on button "Next" at bounding box center [669, 338] width 101 height 41
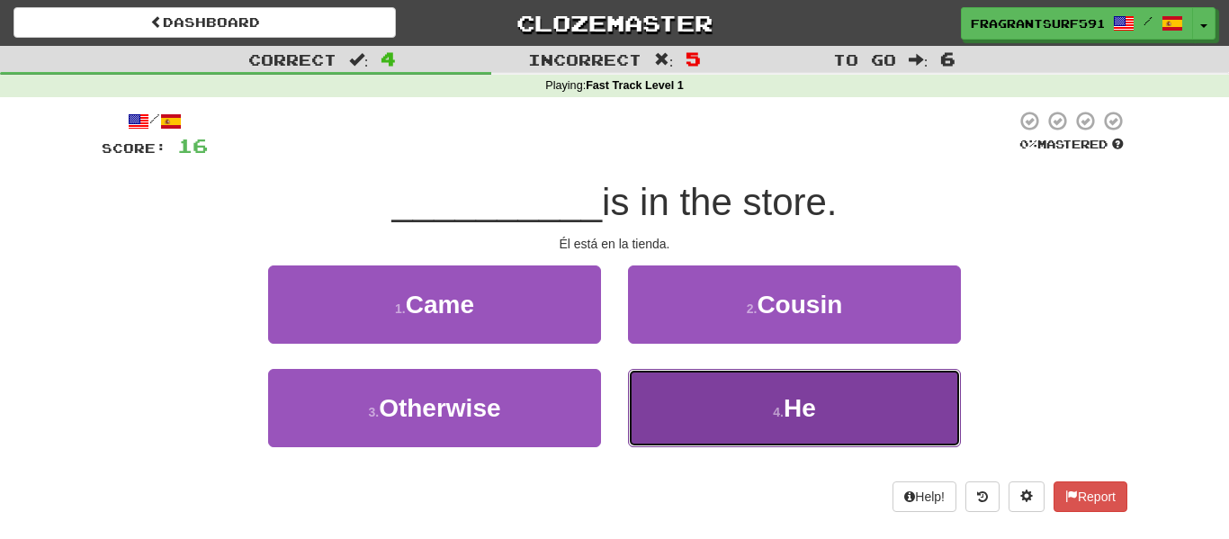
click at [664, 398] on button "4 . He" at bounding box center [794, 408] width 333 height 78
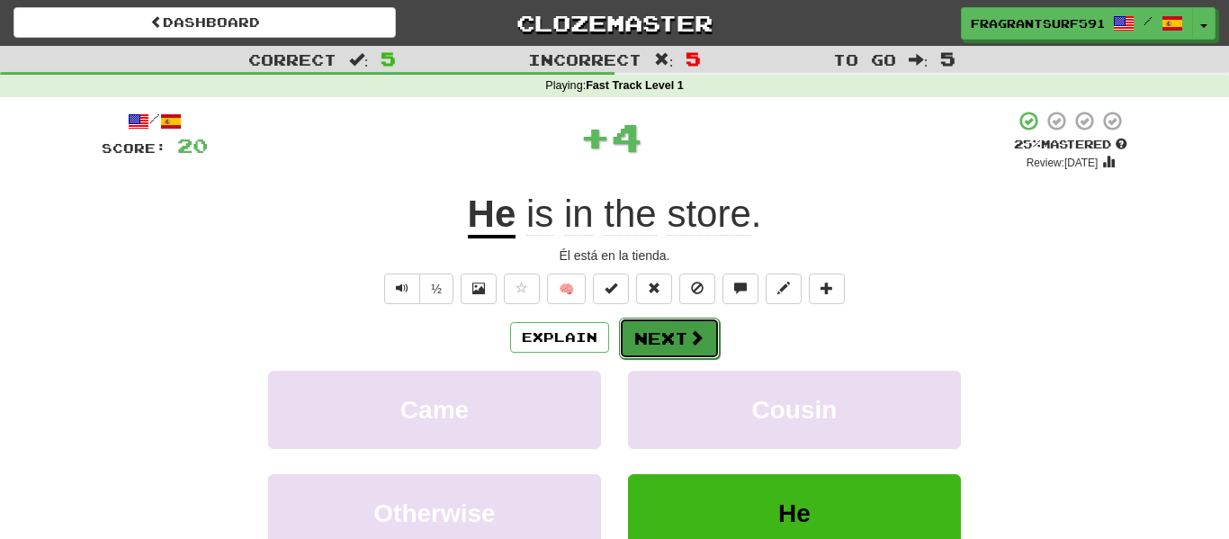
click at [664, 347] on button "Next" at bounding box center [669, 338] width 101 height 41
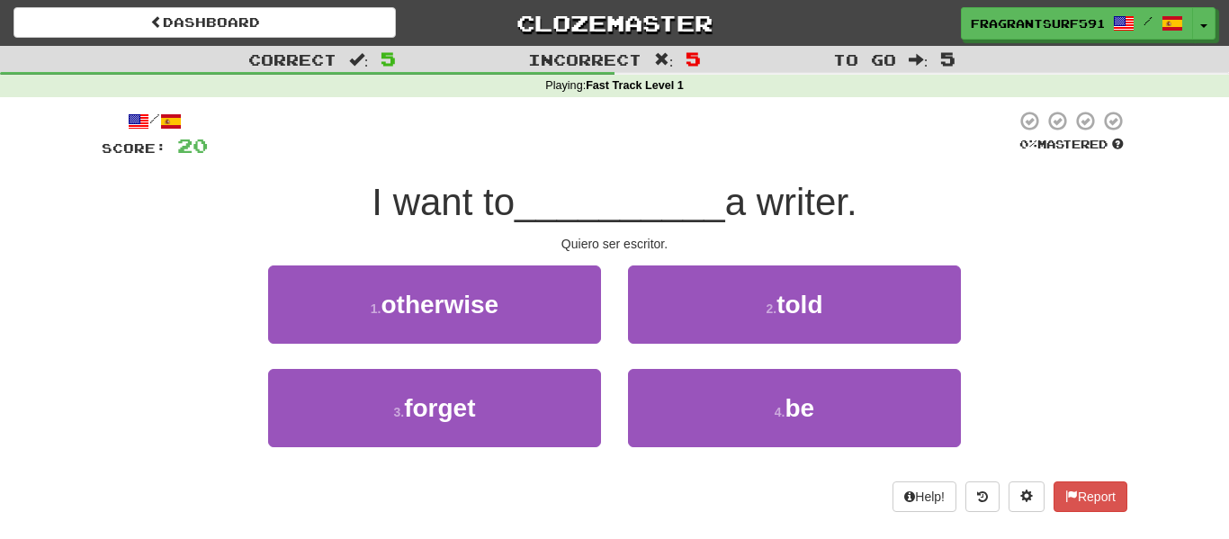
click at [689, 447] on div "4 . be" at bounding box center [795, 420] width 360 height 103
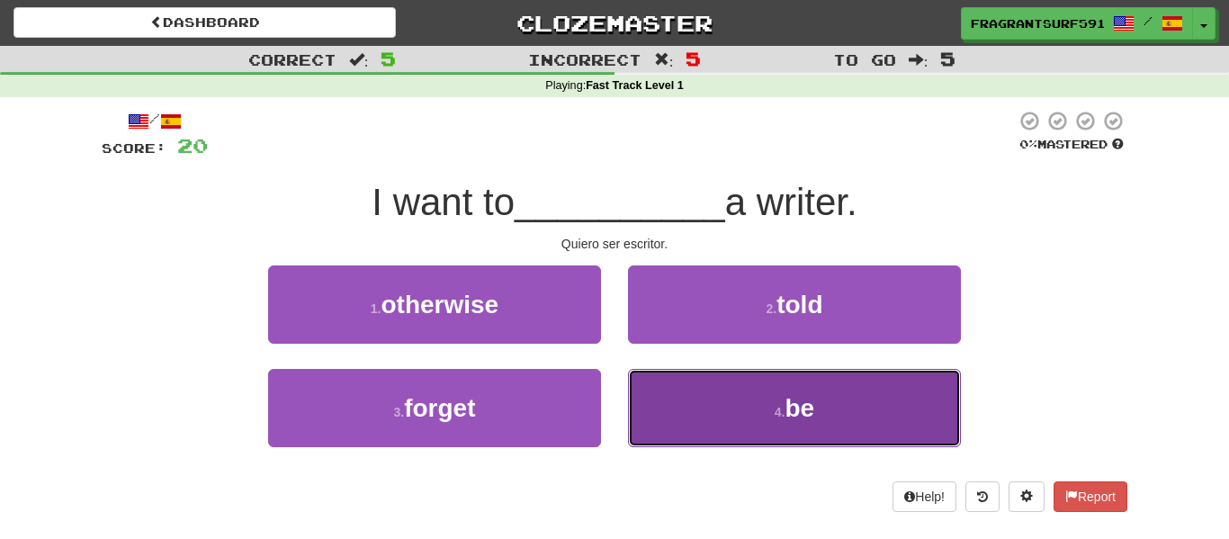
click at [686, 423] on button "4 . be" at bounding box center [794, 408] width 333 height 78
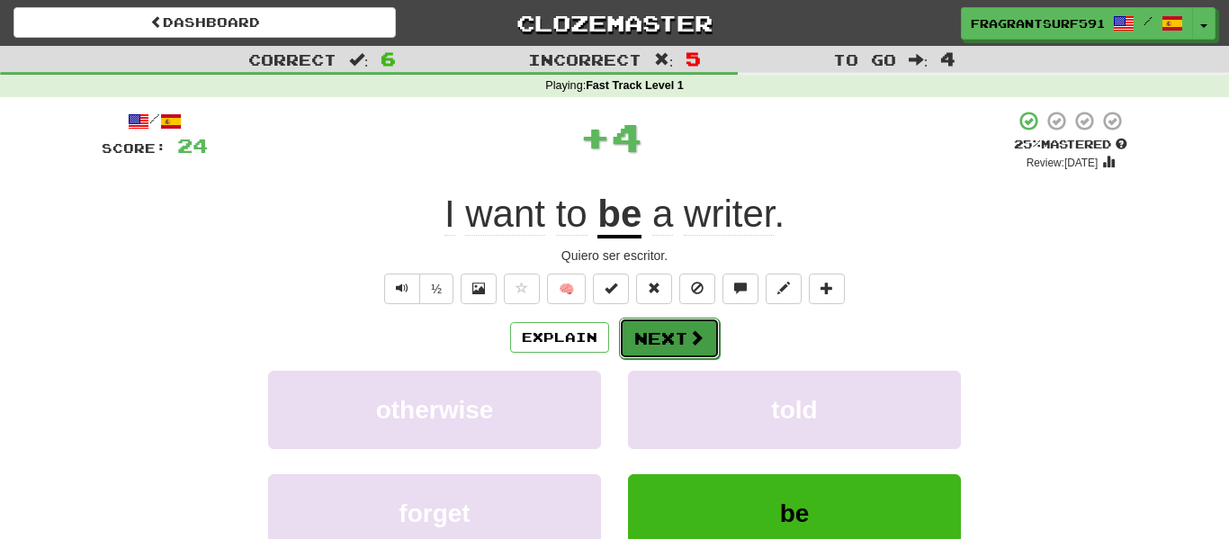
click at [678, 319] on button "Next" at bounding box center [669, 338] width 101 height 41
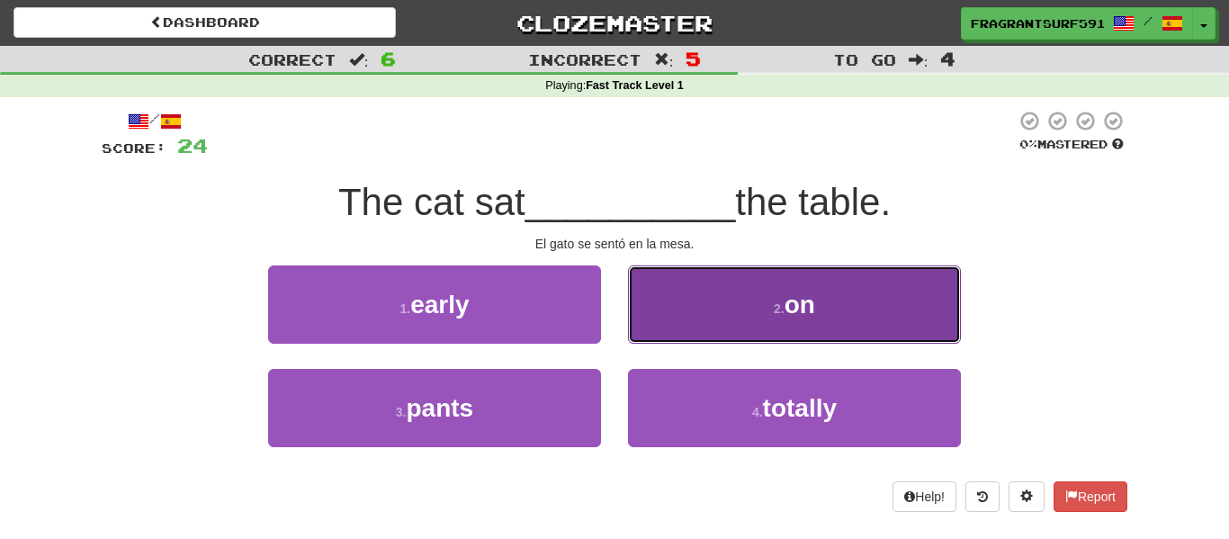
click at [684, 315] on button "2 . on" at bounding box center [794, 304] width 333 height 78
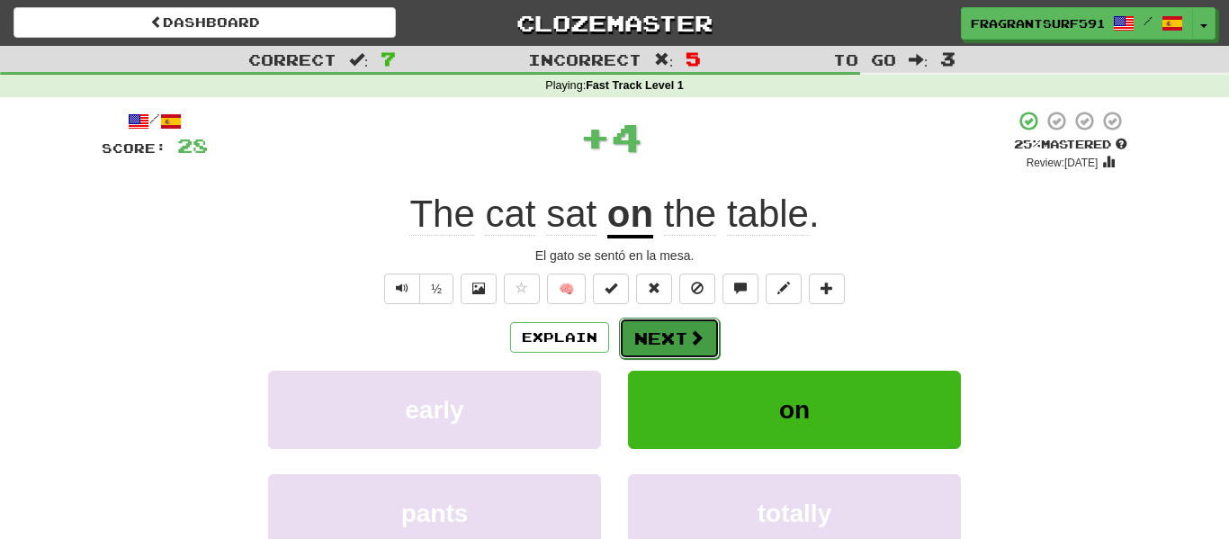
click at [676, 337] on button "Next" at bounding box center [669, 338] width 101 height 41
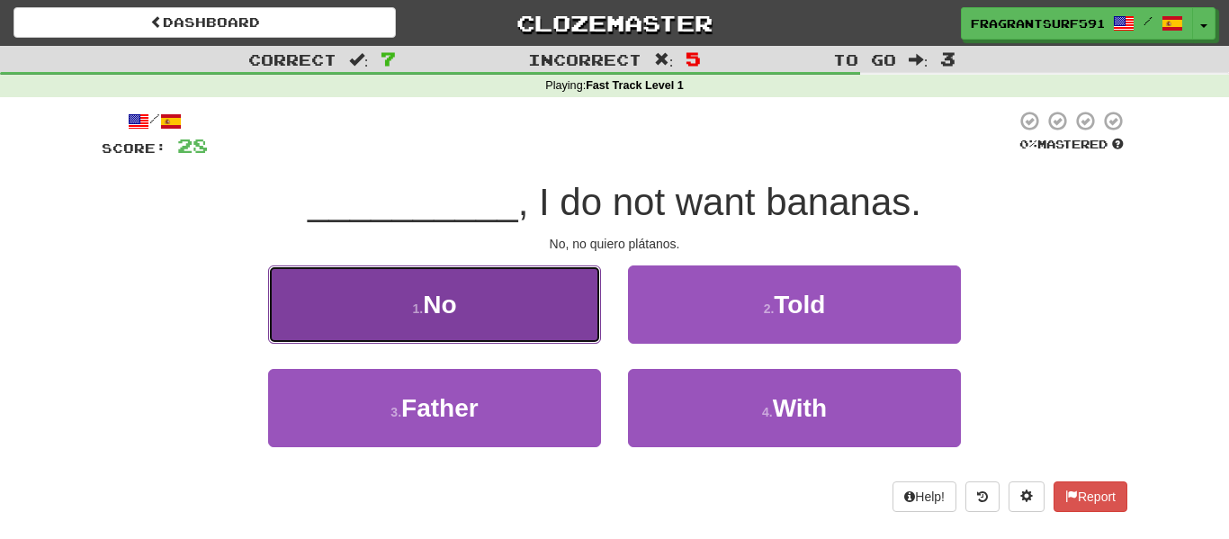
click at [579, 311] on button "1 . No" at bounding box center [434, 304] width 333 height 78
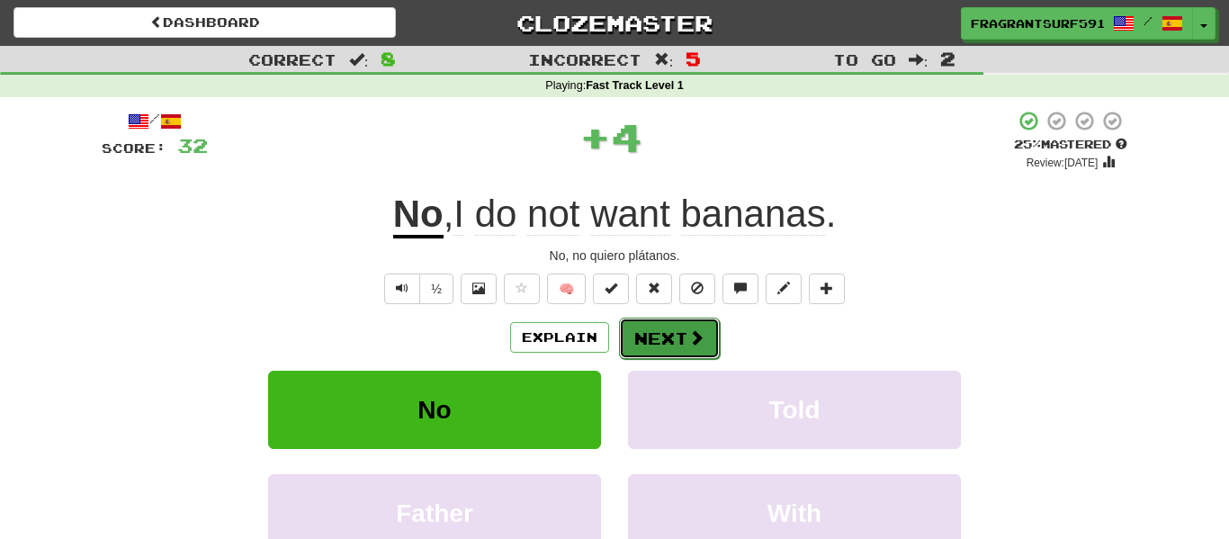
click at [640, 326] on button "Next" at bounding box center [669, 338] width 101 height 41
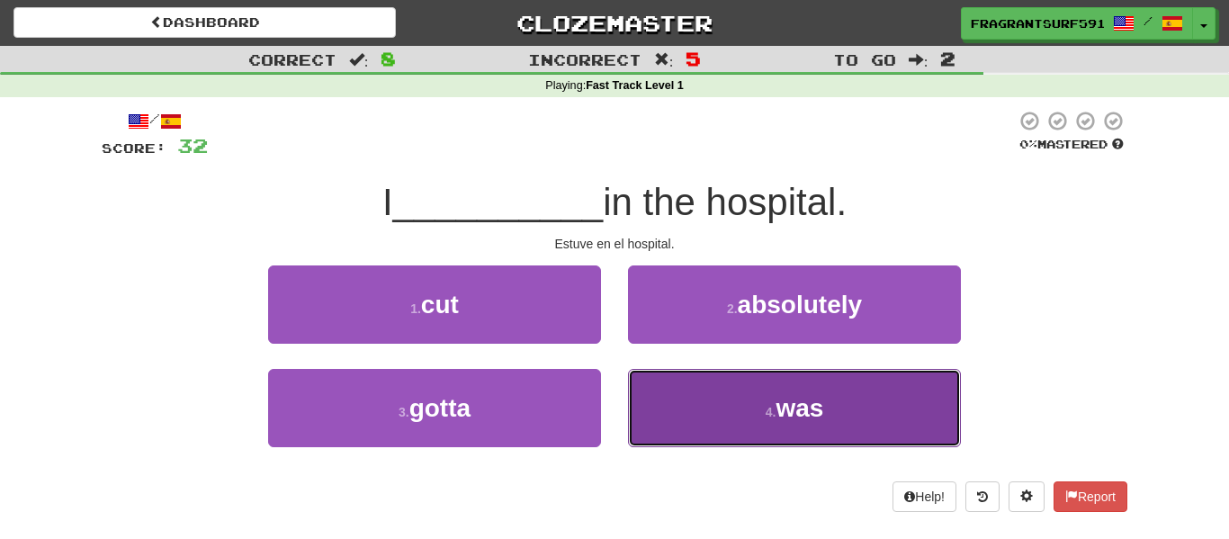
click at [684, 395] on button "4 . was" at bounding box center [794, 408] width 333 height 78
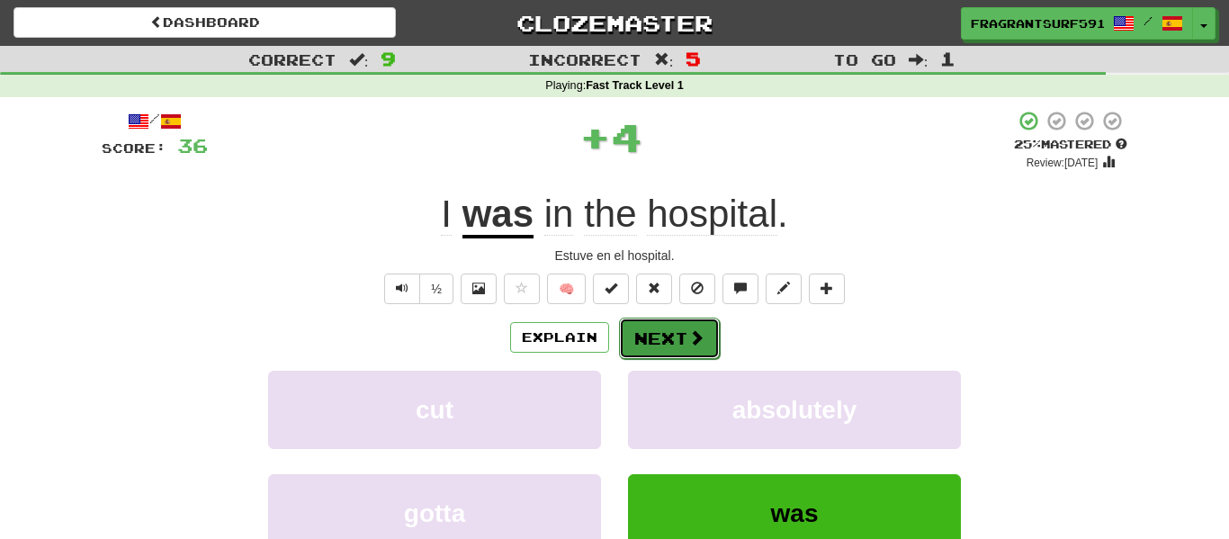
click at [668, 337] on button "Next" at bounding box center [669, 338] width 101 height 41
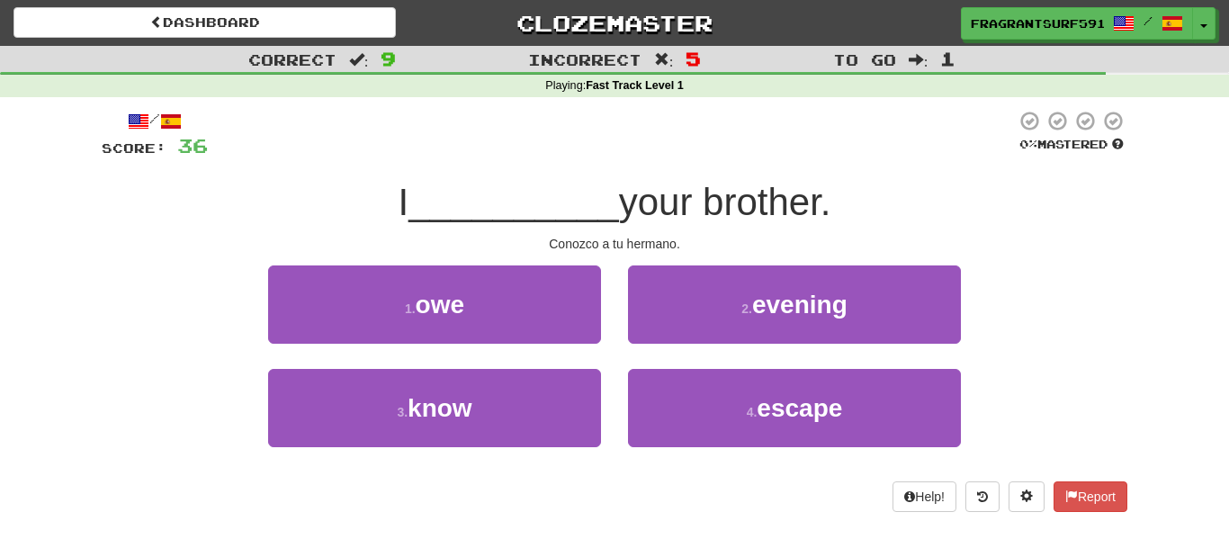
click at [561, 361] on div "1 . owe" at bounding box center [435, 316] width 360 height 103
click at [561, 366] on div "1 . owe" at bounding box center [435, 316] width 360 height 103
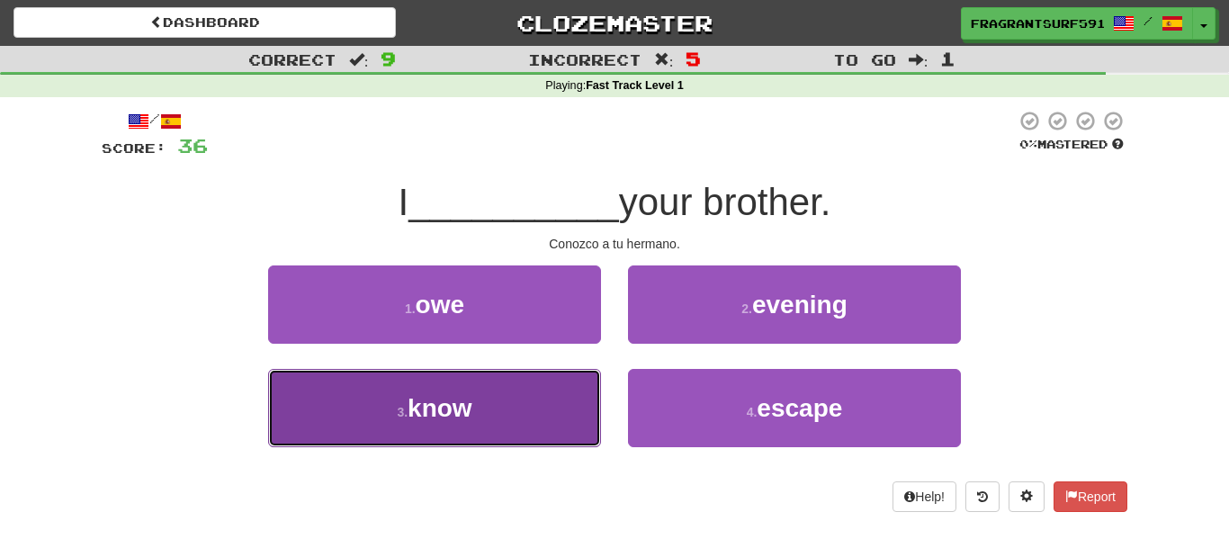
click at [561, 371] on button "3 . know" at bounding box center [434, 408] width 333 height 78
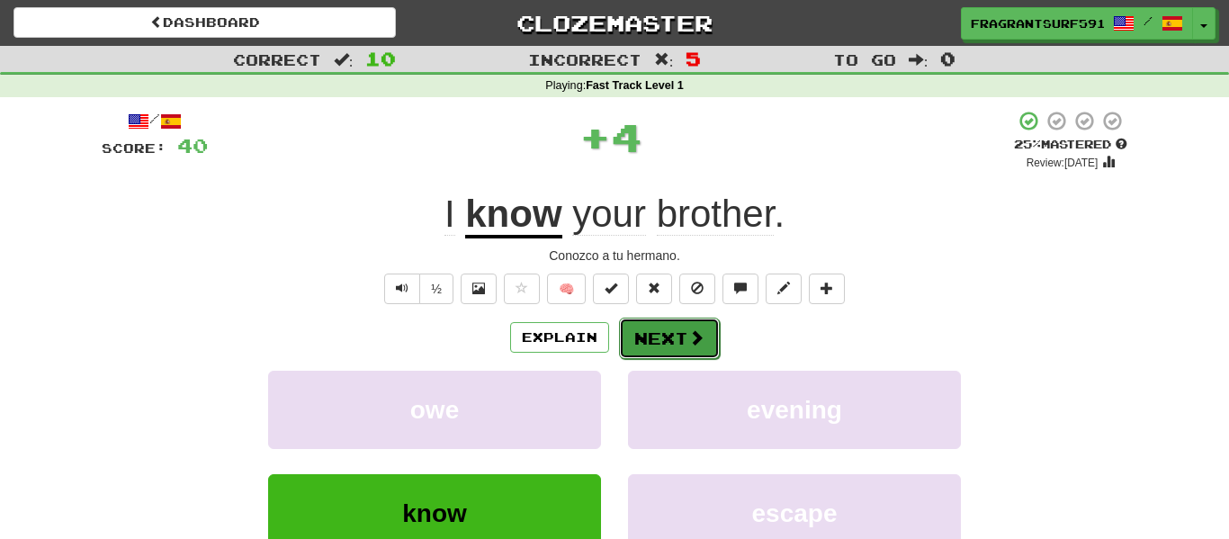
click at [651, 334] on button "Next" at bounding box center [669, 338] width 101 height 41
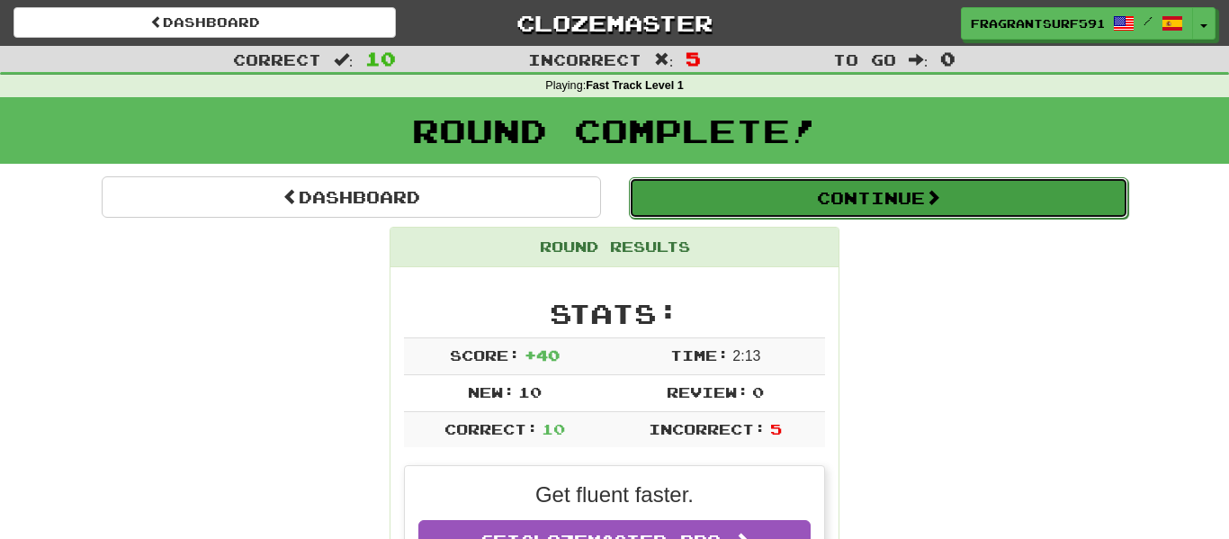
click at [860, 187] on button "Continue" at bounding box center [878, 197] width 499 height 41
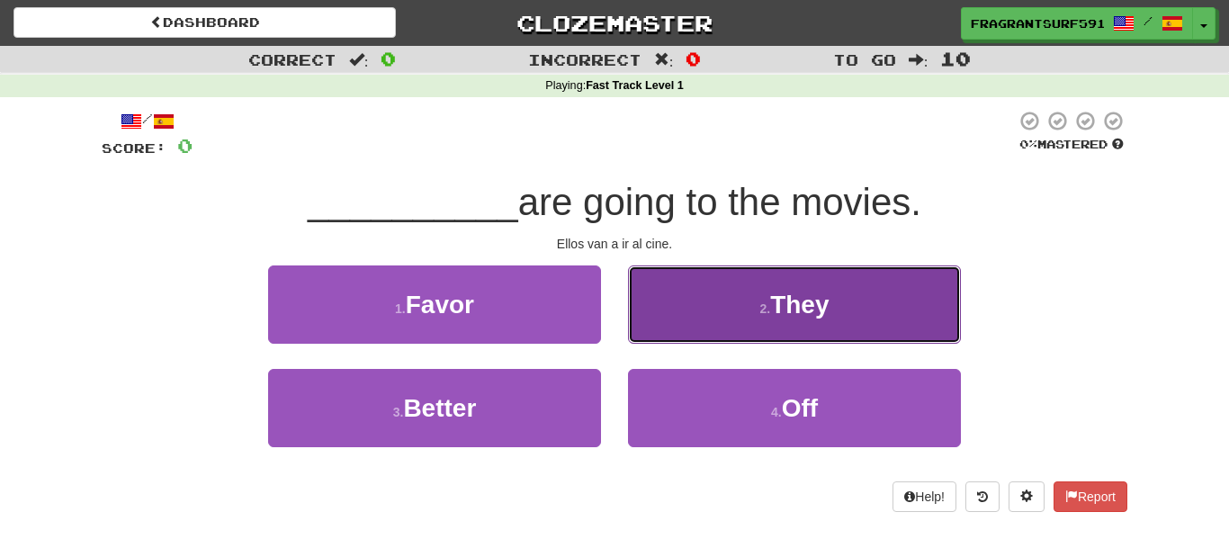
click at [736, 304] on button "2 . They" at bounding box center [794, 304] width 333 height 78
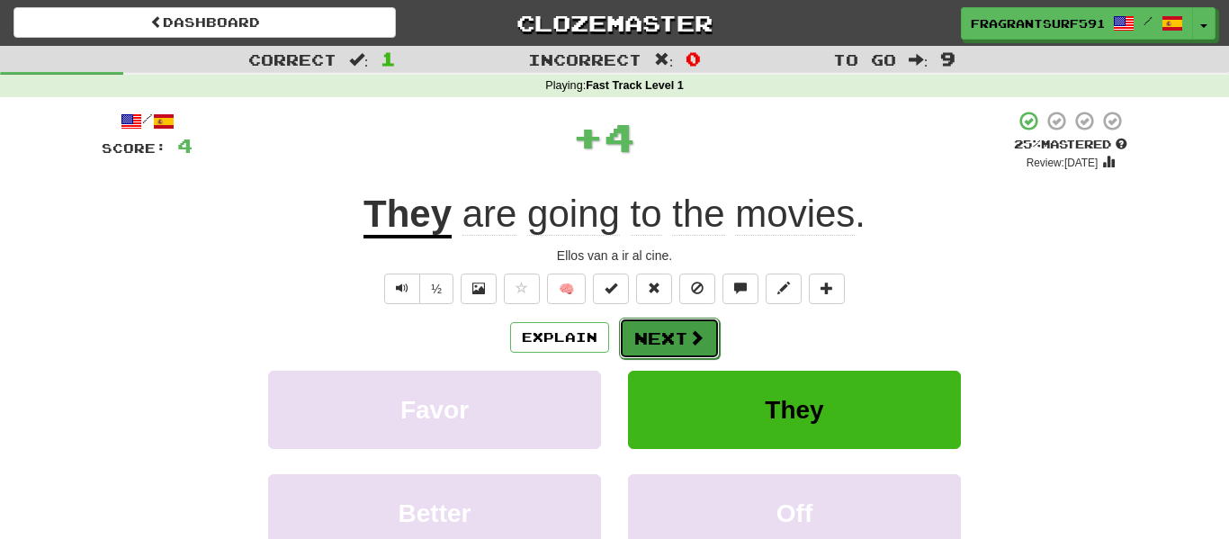
click at [700, 329] on span at bounding box center [696, 337] width 16 height 16
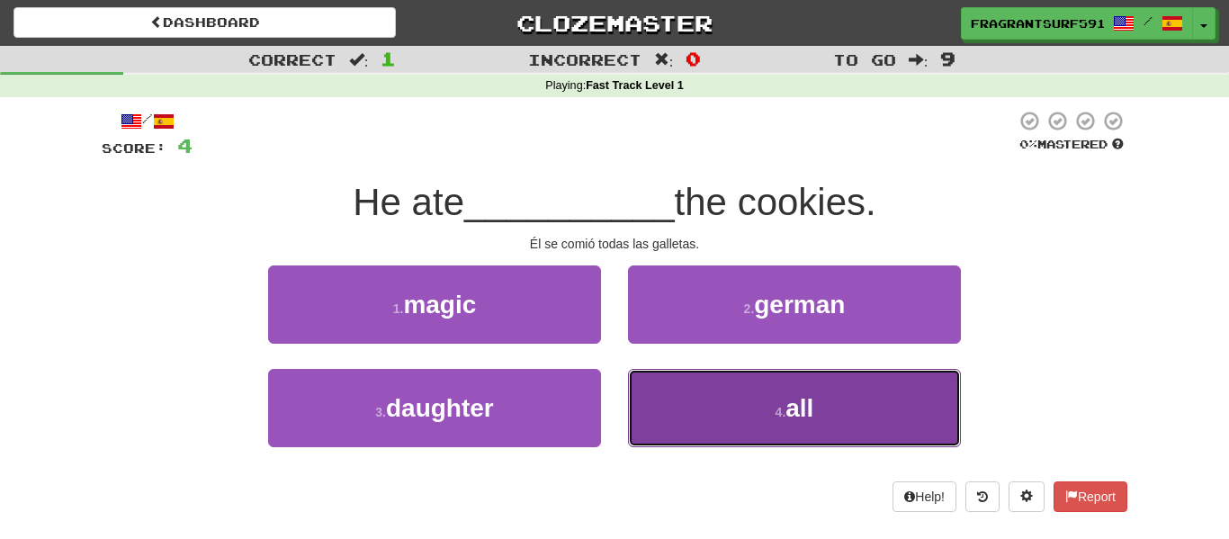
click at [812, 398] on span "all" at bounding box center [799, 408] width 28 height 28
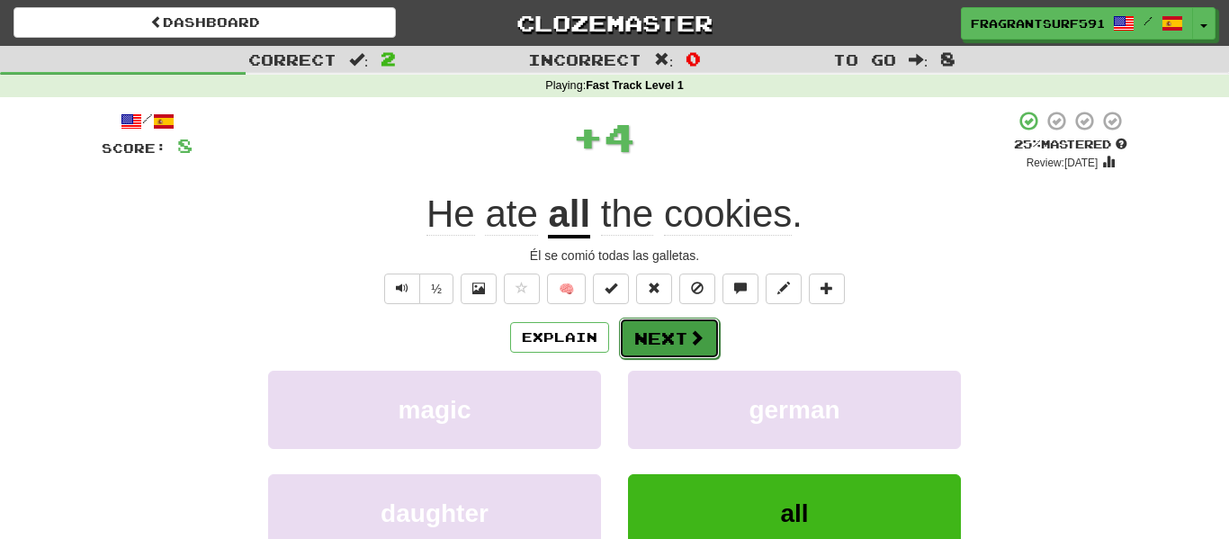
click at [688, 346] on span at bounding box center [696, 337] width 16 height 16
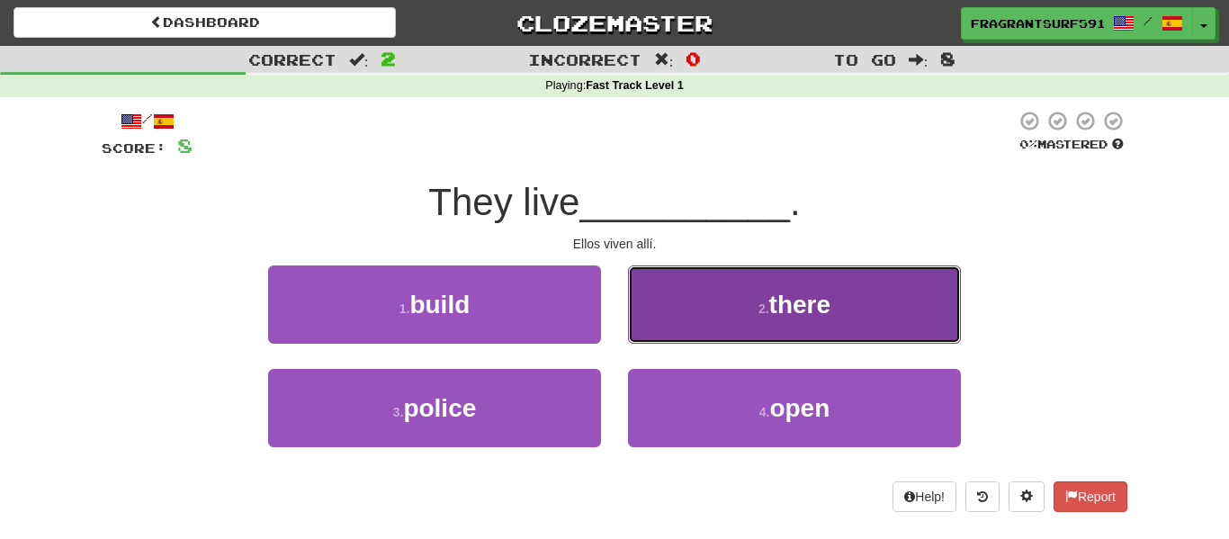
click at [695, 317] on button "2 . there" at bounding box center [794, 304] width 333 height 78
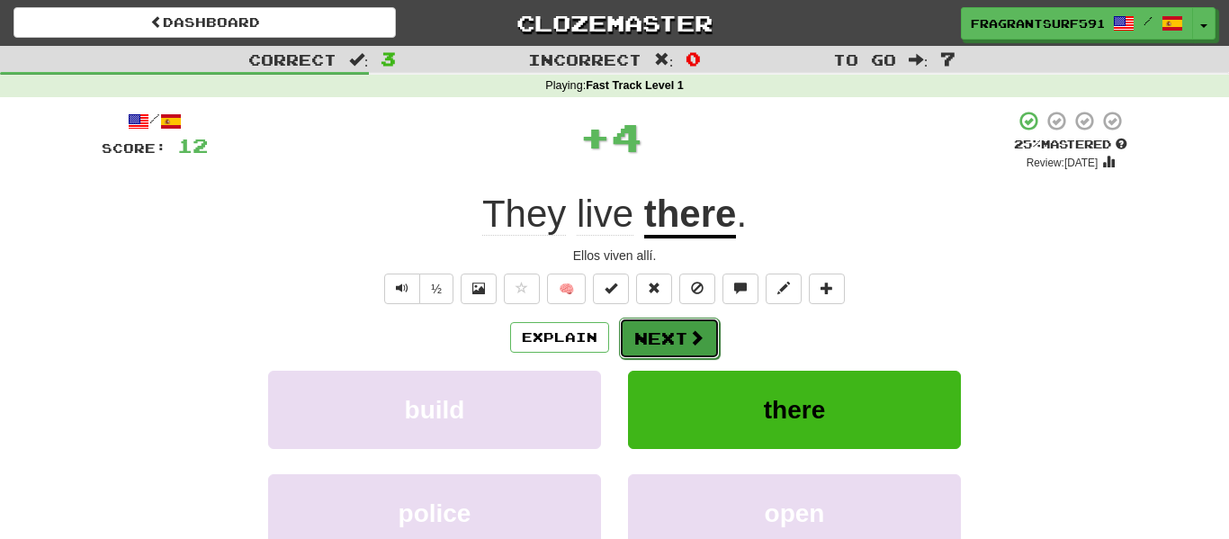
click at [690, 330] on span at bounding box center [696, 337] width 16 height 16
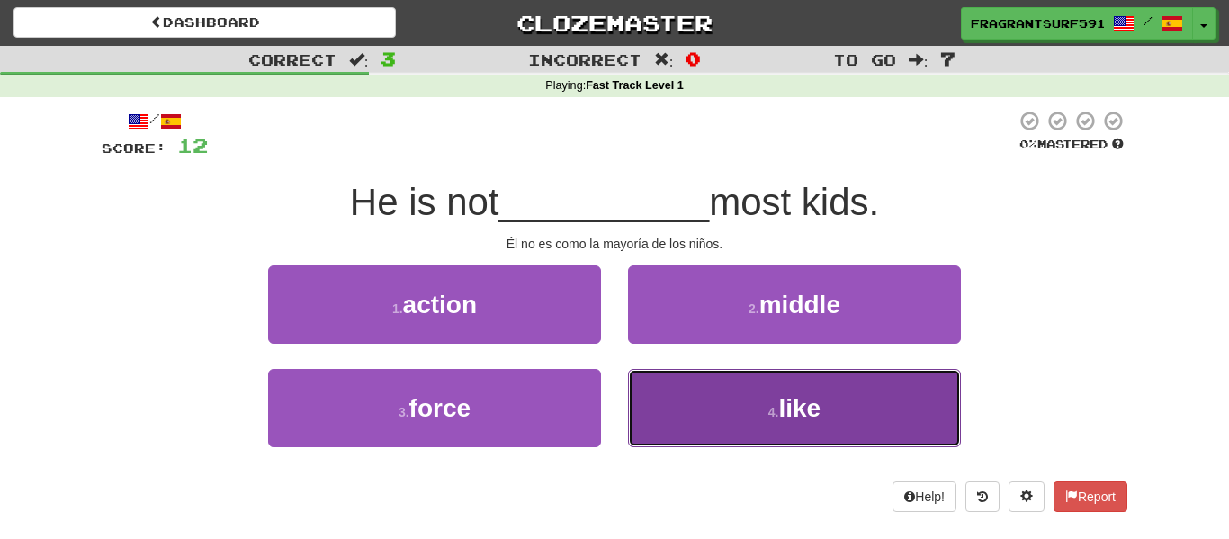
click at [694, 391] on button "4 . like" at bounding box center [794, 408] width 333 height 78
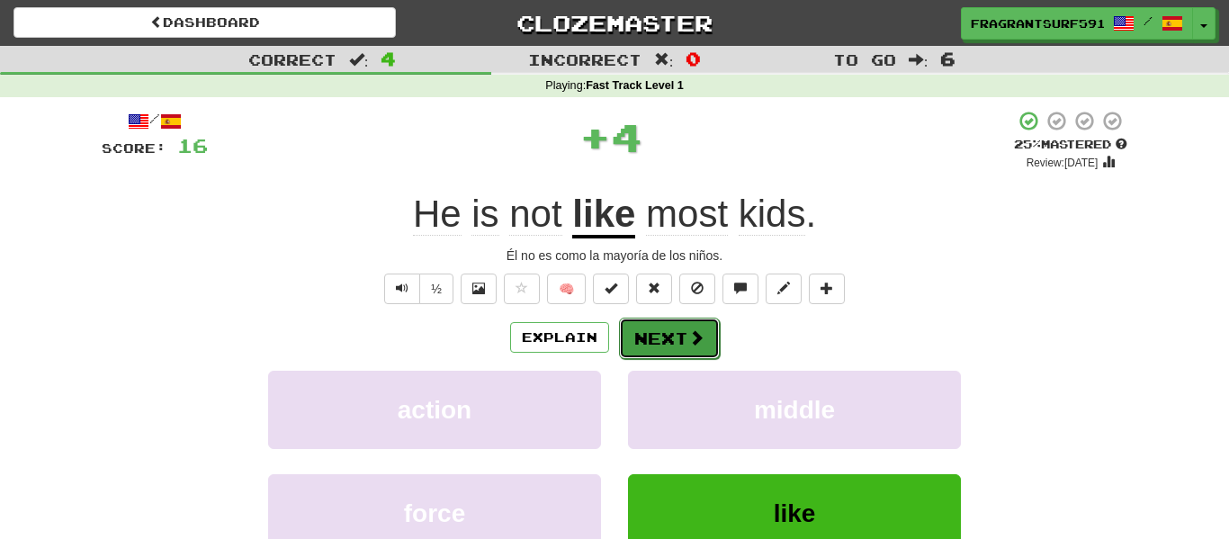
click at [679, 324] on button "Next" at bounding box center [669, 338] width 101 height 41
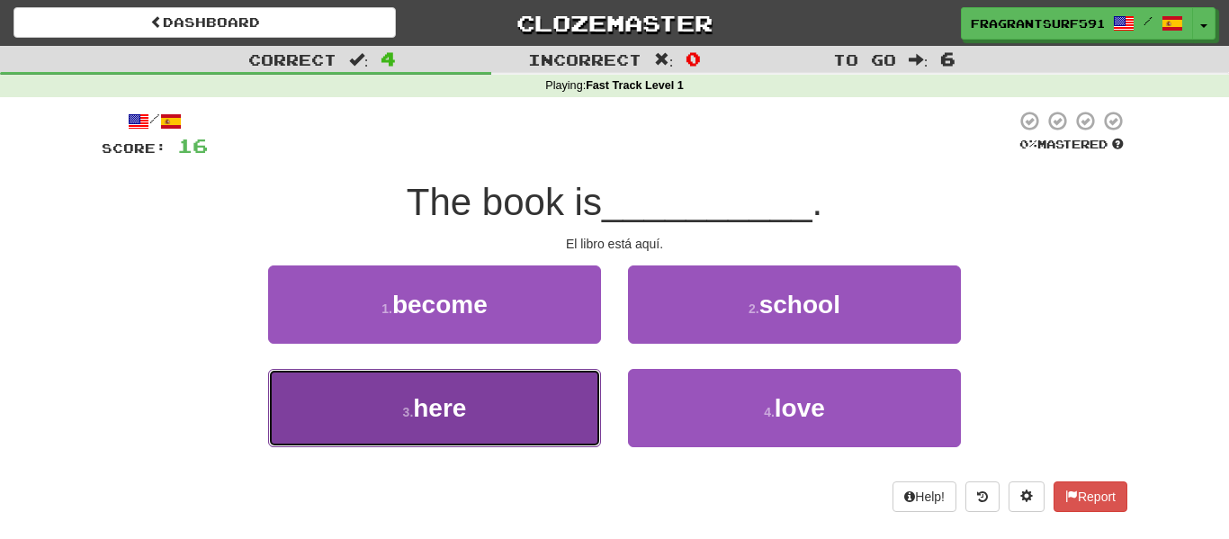
click at [575, 386] on button "3 . here" at bounding box center [434, 408] width 333 height 78
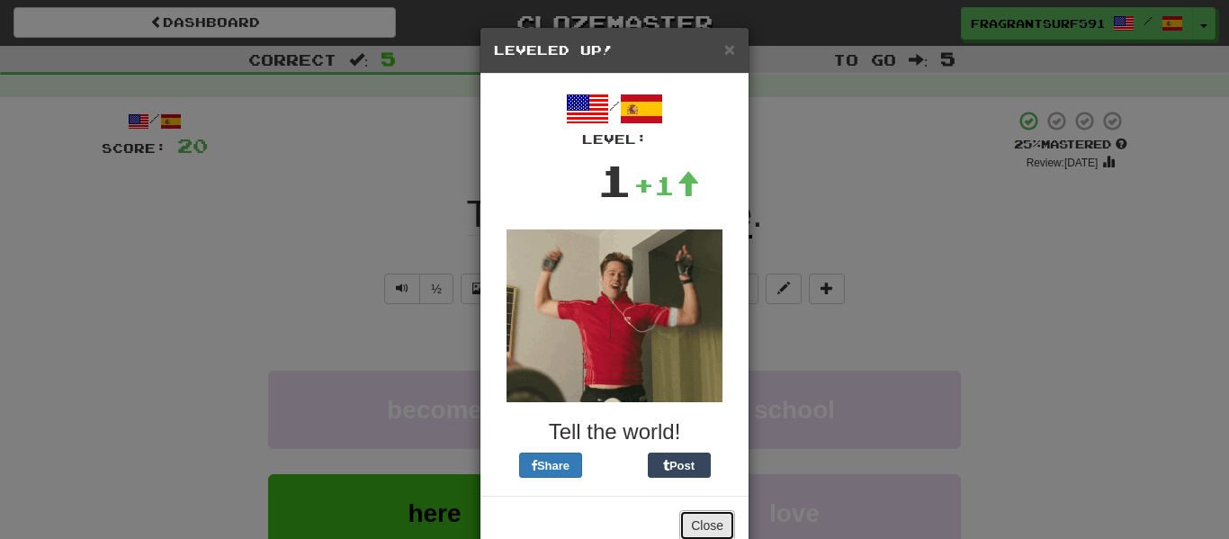
click at [705, 526] on button "Close" at bounding box center [707, 525] width 56 height 31
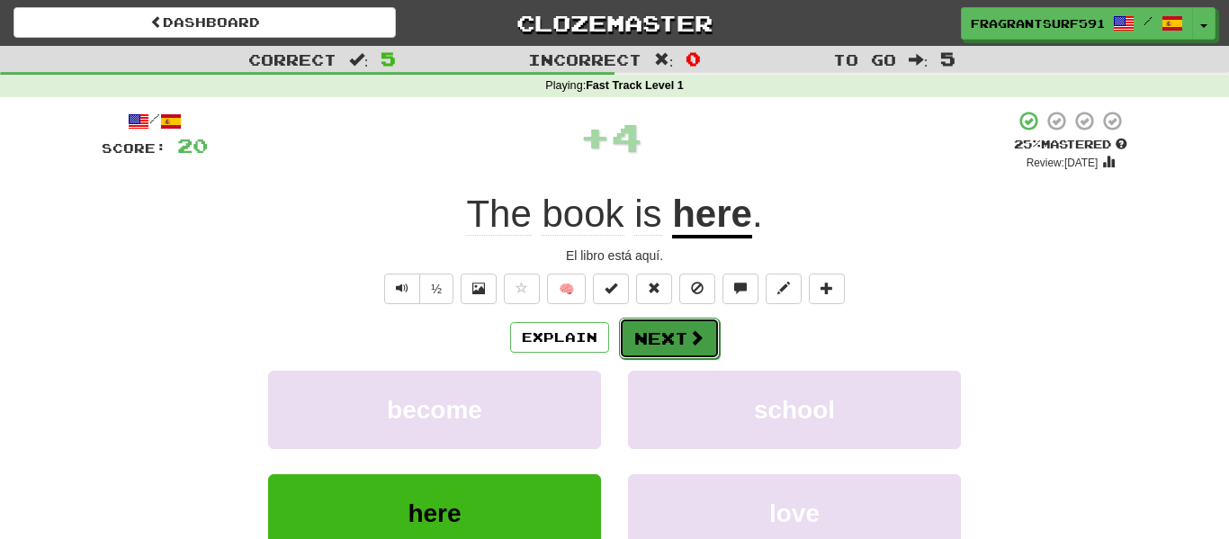
click at [684, 331] on button "Next" at bounding box center [669, 338] width 101 height 41
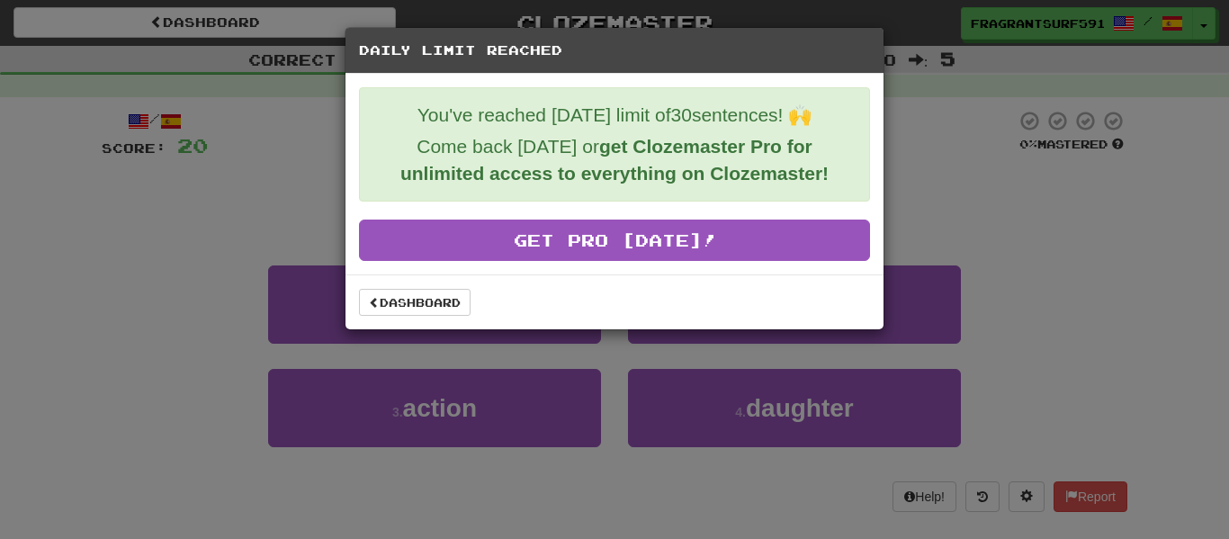
click at [558, 409] on div "Daily Limit Reached You've reached today's limit of 30 sentences! 🙌 Come back t…" at bounding box center [614, 269] width 1229 height 539
click at [444, 305] on link "Dashboard" at bounding box center [415, 302] width 112 height 27
